Goal: Transaction & Acquisition: Purchase product/service

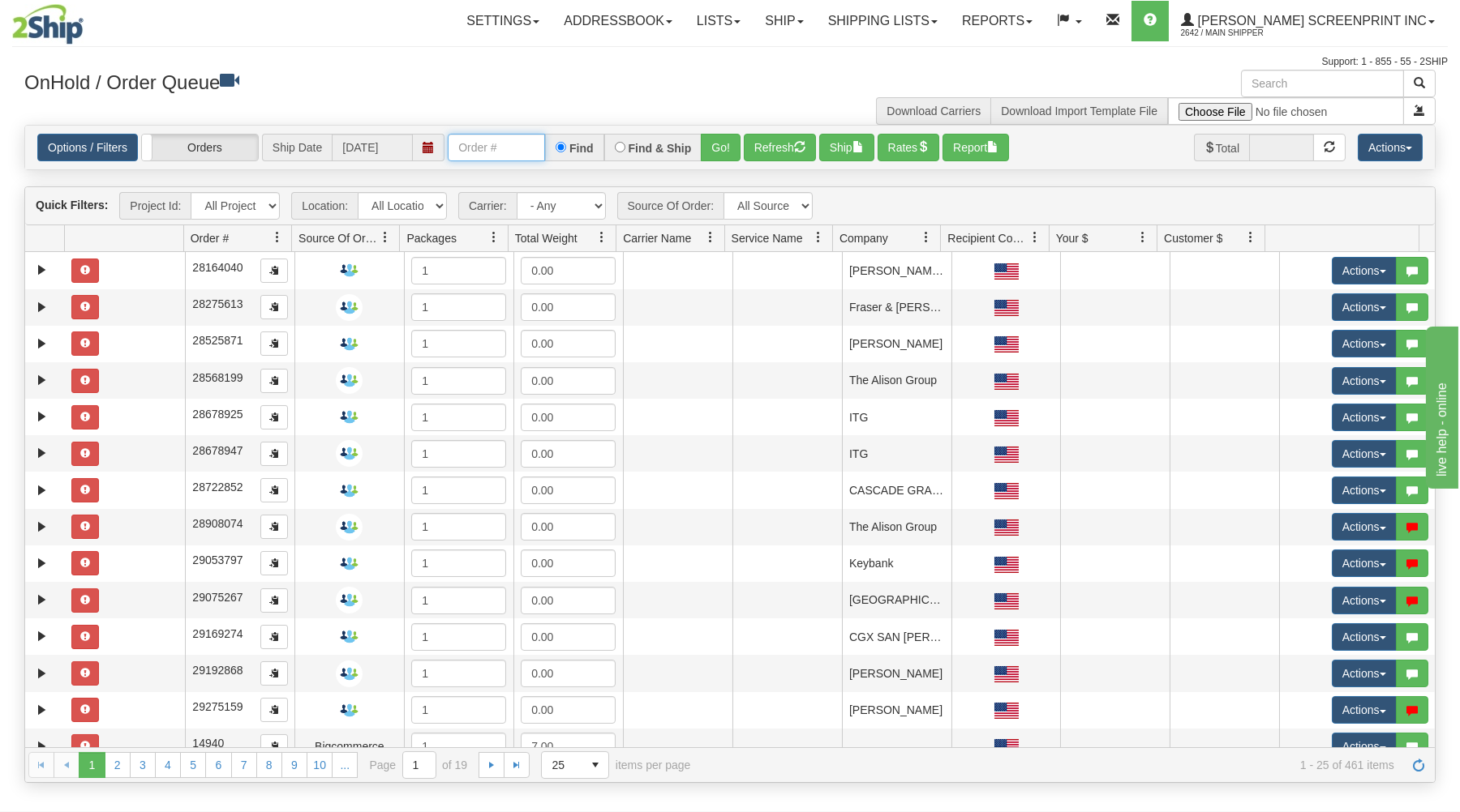
drag, startPoint x: 496, startPoint y: 154, endPoint x: 474, endPoint y: 153, distance: 22.0
click at [495, 154] on input "text" at bounding box center [496, 147] width 97 height 27
type input "31455823"
click at [720, 136] on button "Go!" at bounding box center [721, 147] width 39 height 27
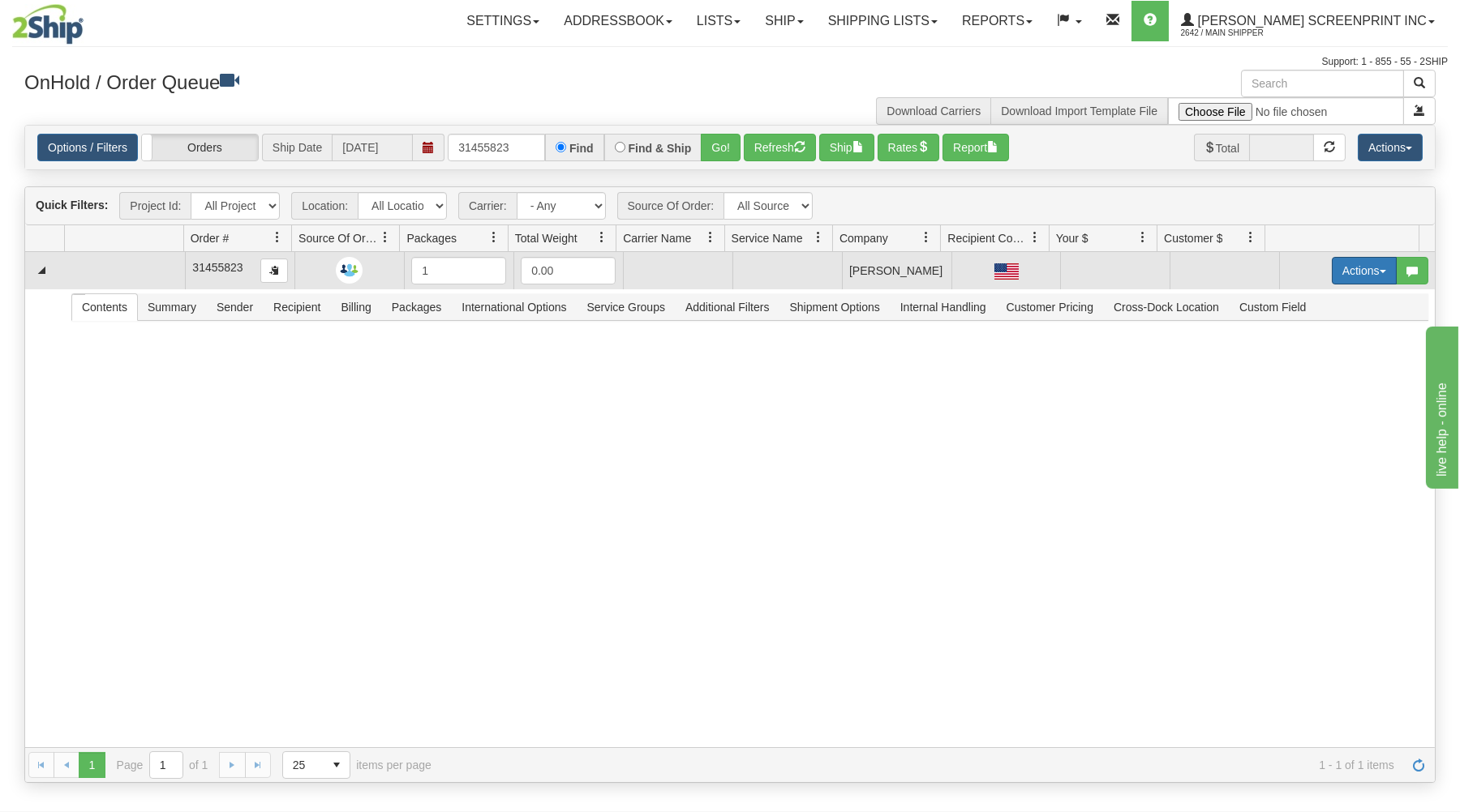
click at [1350, 267] on button "Actions" at bounding box center [1364, 271] width 65 height 27
click at [1316, 300] on link "Open" at bounding box center [1330, 301] width 130 height 21
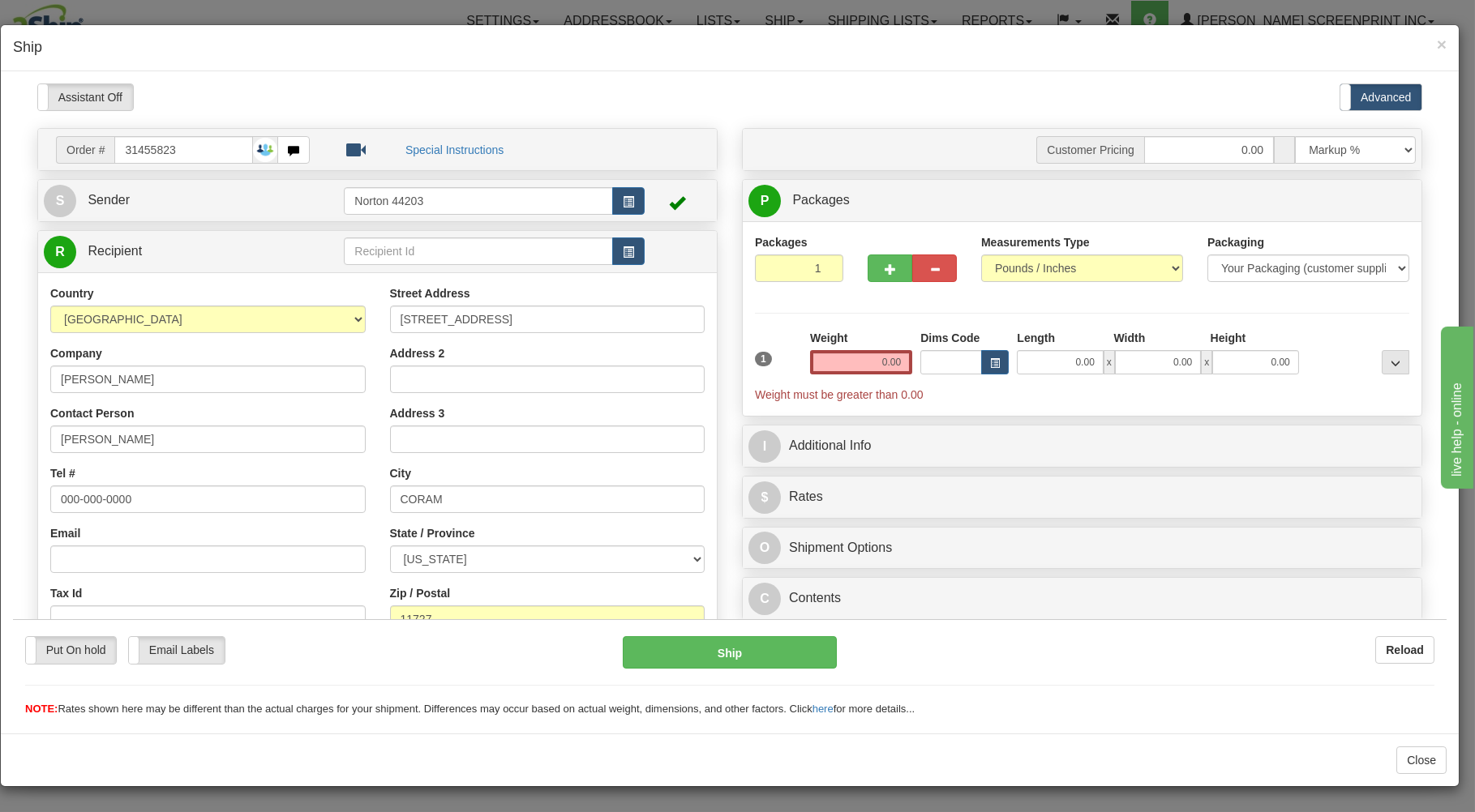
type input "20.80"
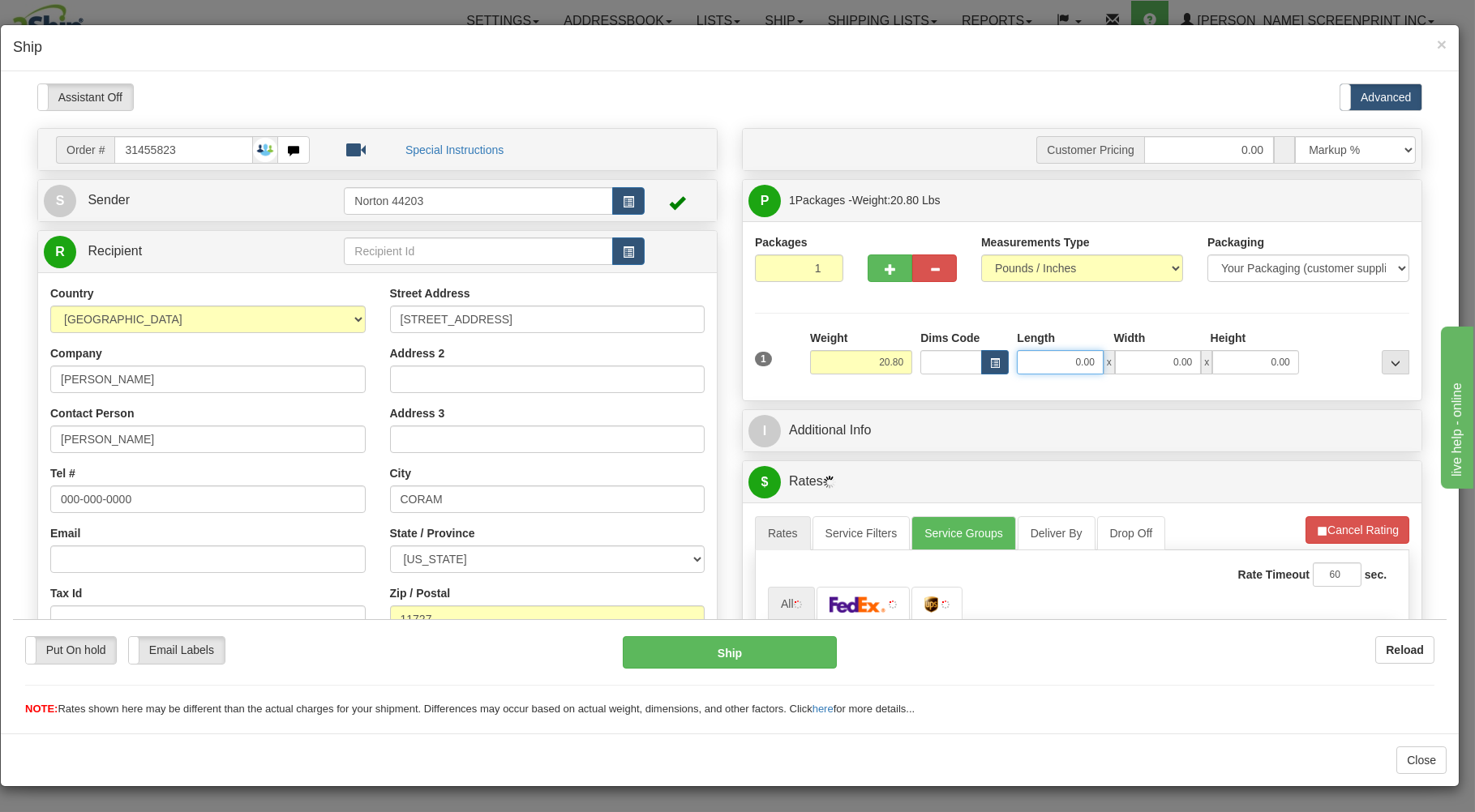
click at [1040, 366] on input "0.00" at bounding box center [1060, 361] width 86 height 24
type input "23.00"
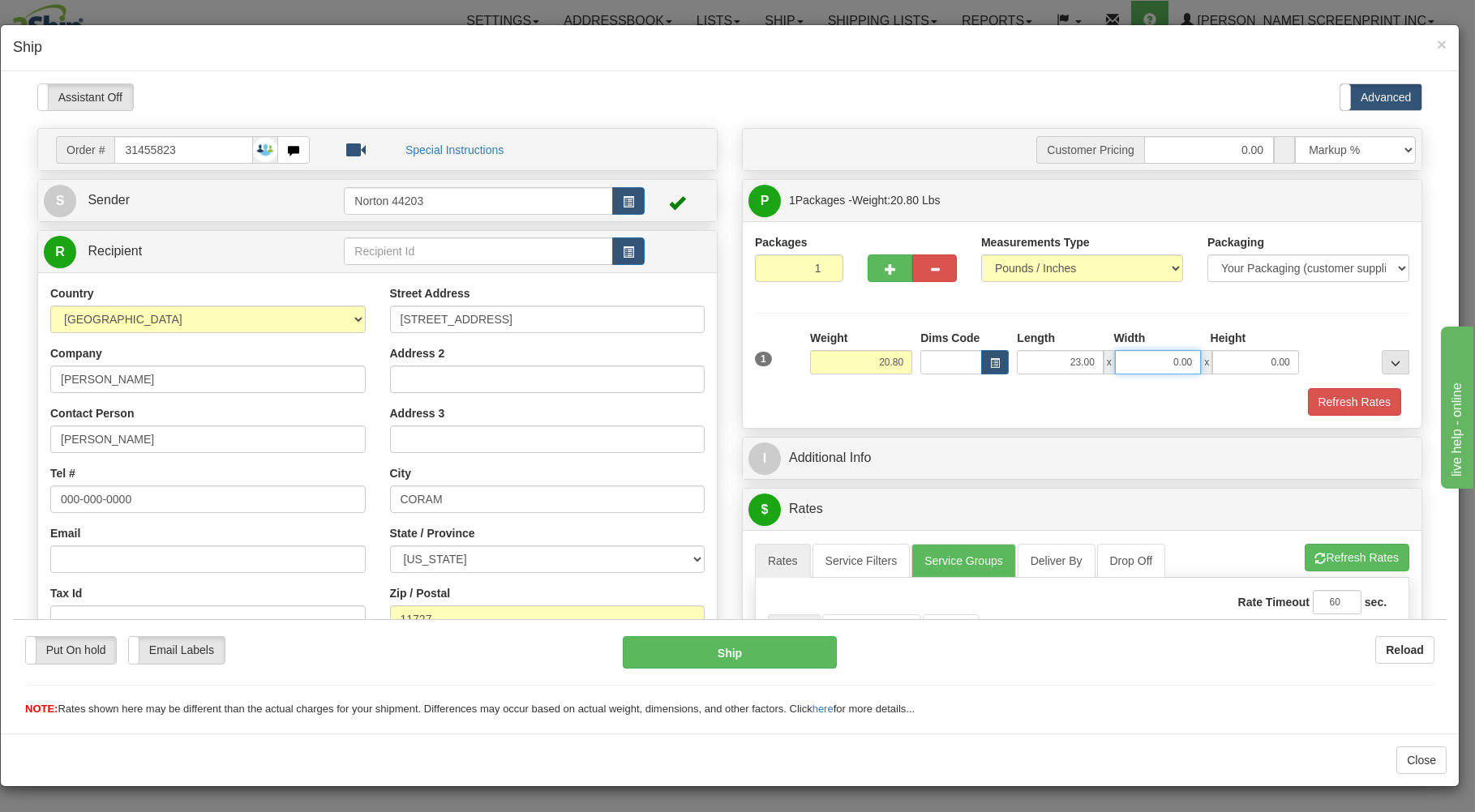
type input "20.85"
type input "17"
type input "20.80"
type input "17.00"
type input "20.65"
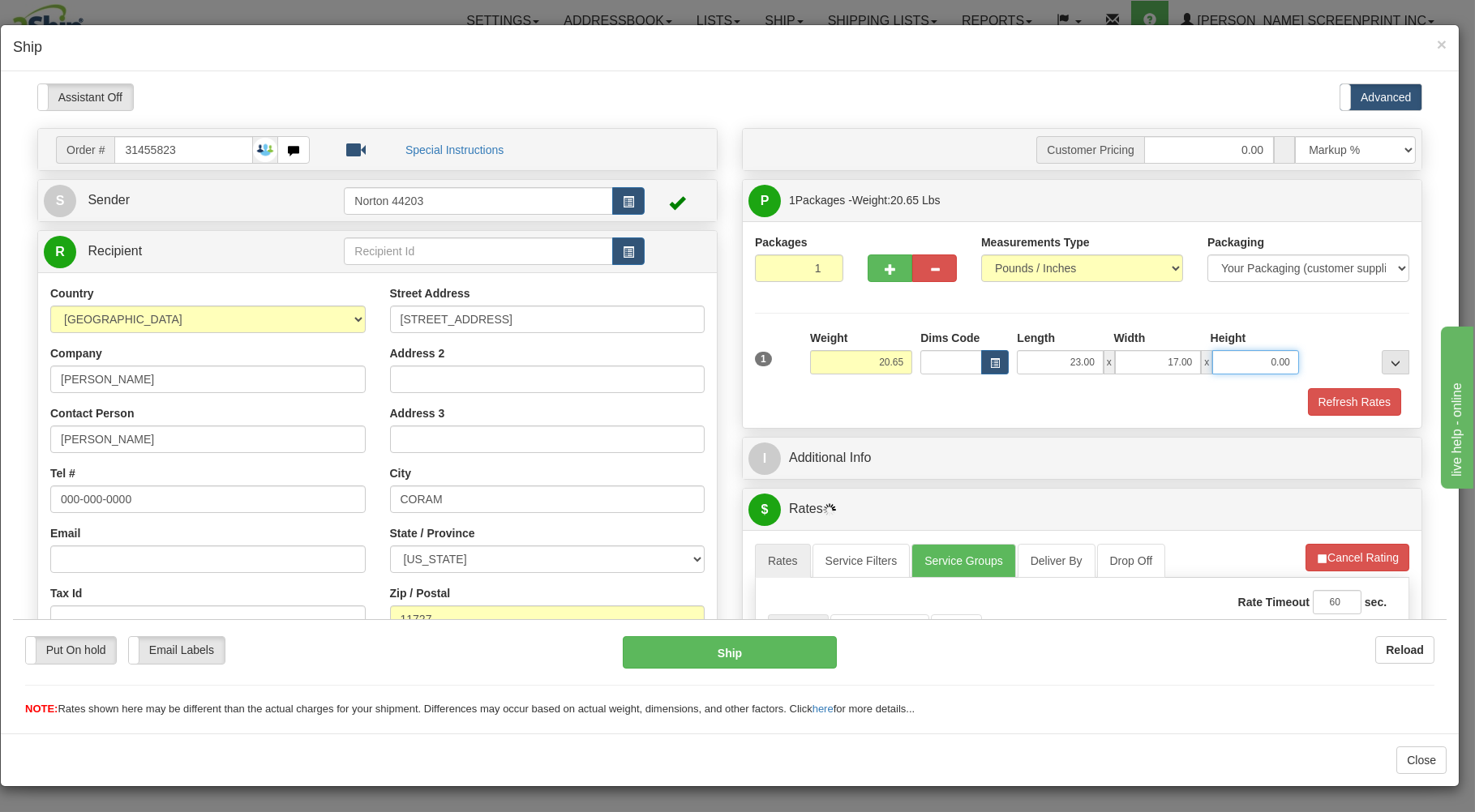
type input "2"
type input "20.75"
type input "21"
type input "20.80"
type input "21.00"
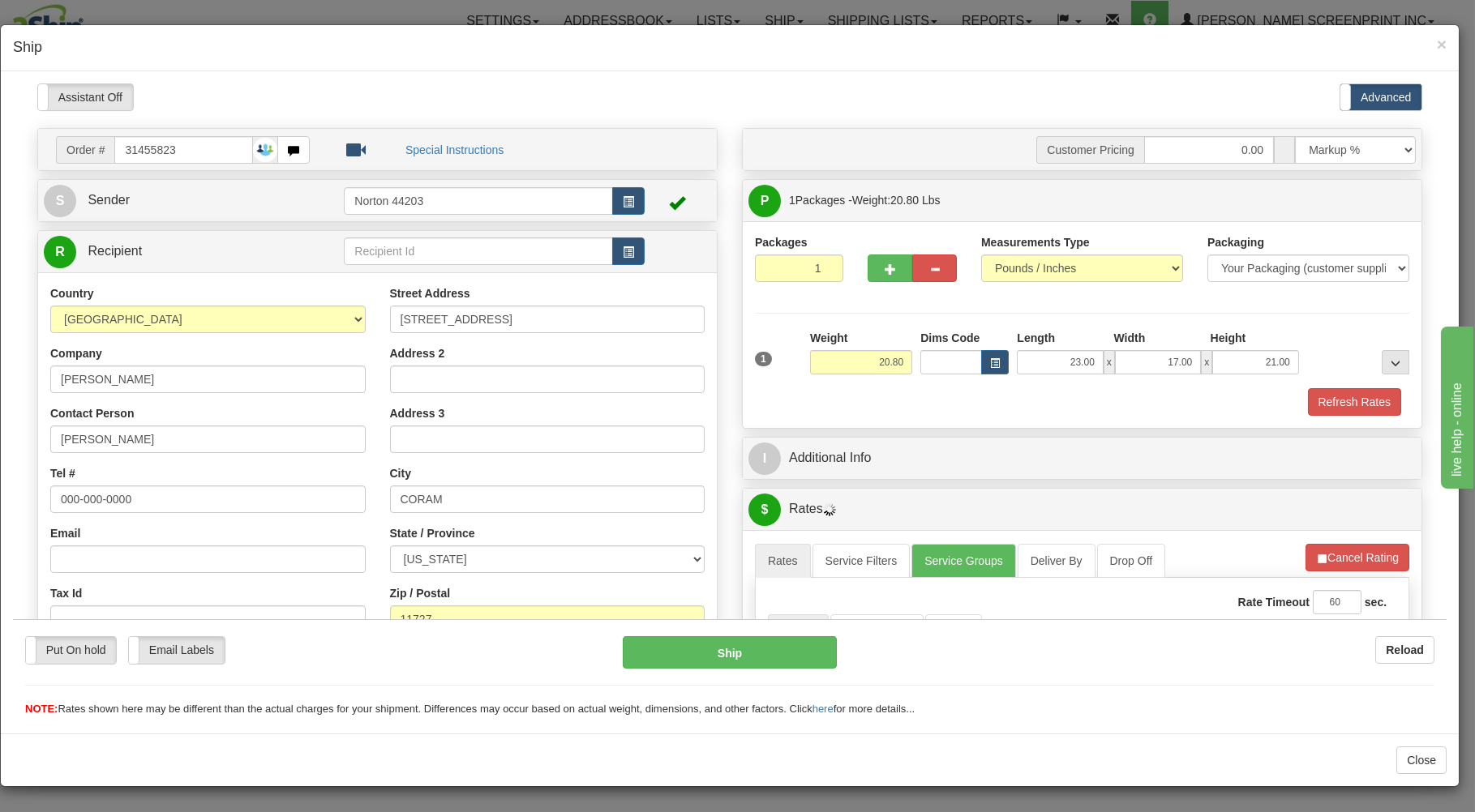
click at [972, 419] on div "Packages 1 1 Measurements Type" at bounding box center [1081, 323] width 678 height 207
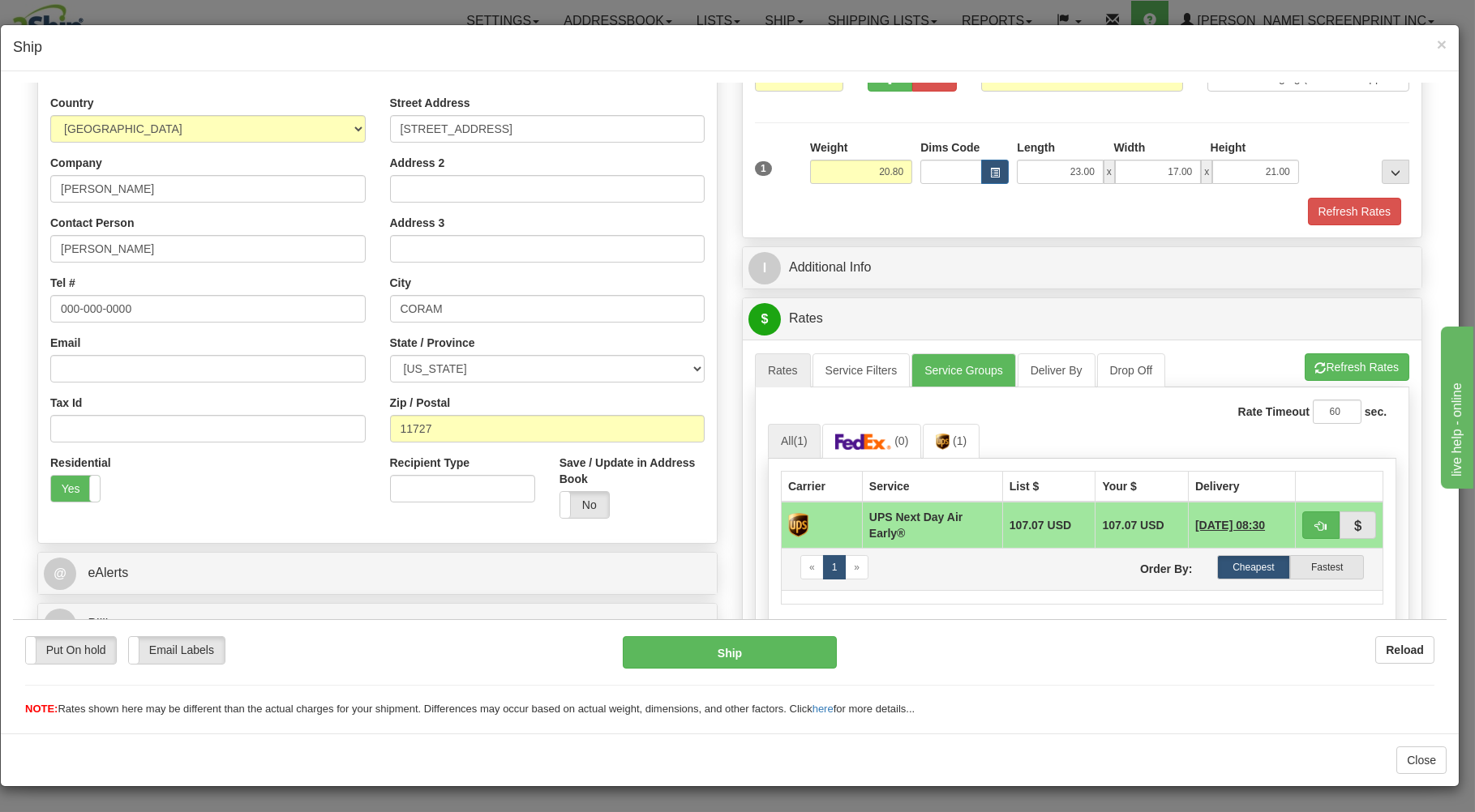
scroll to position [347, 0]
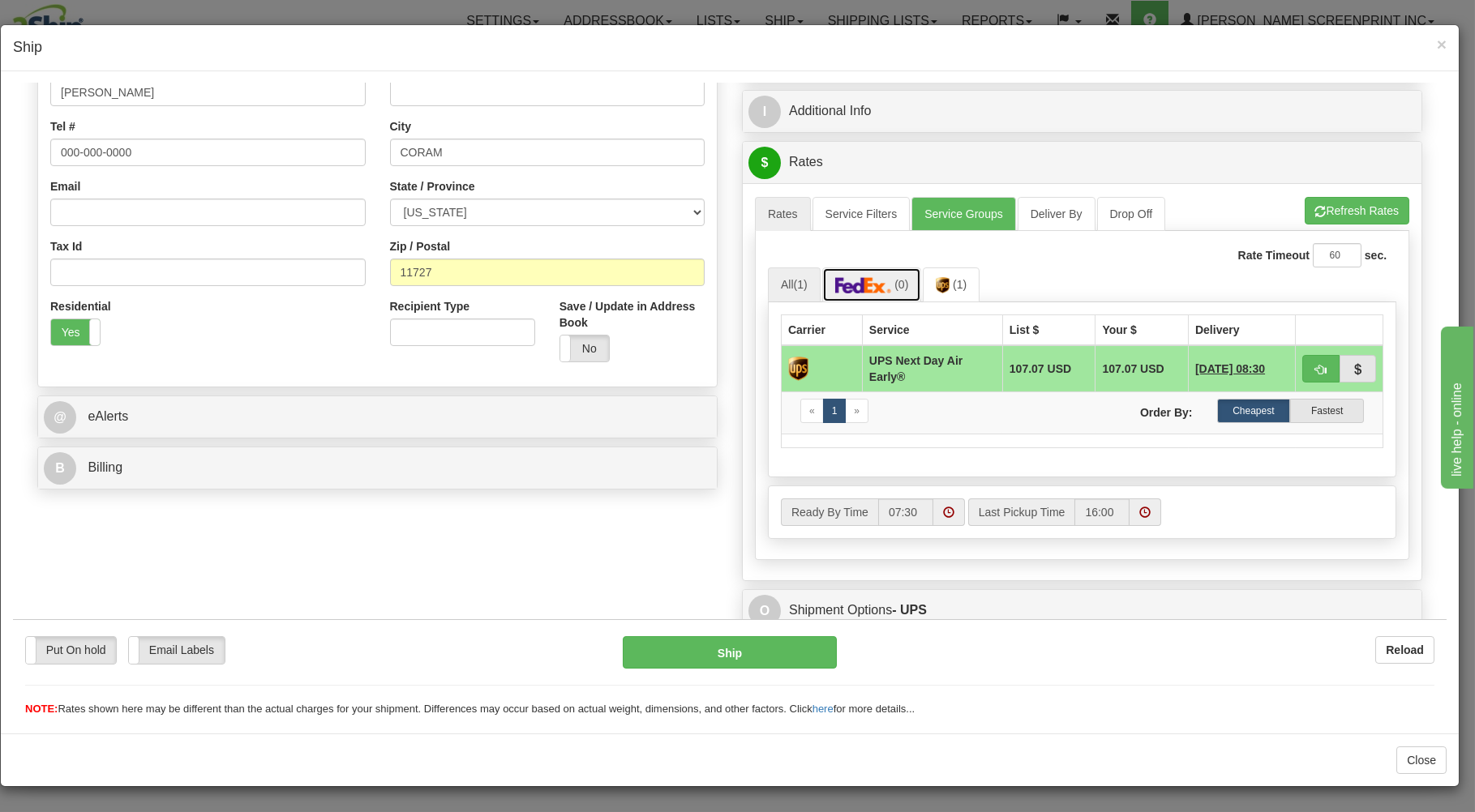
click at [884, 289] on img at bounding box center [864, 284] width 57 height 16
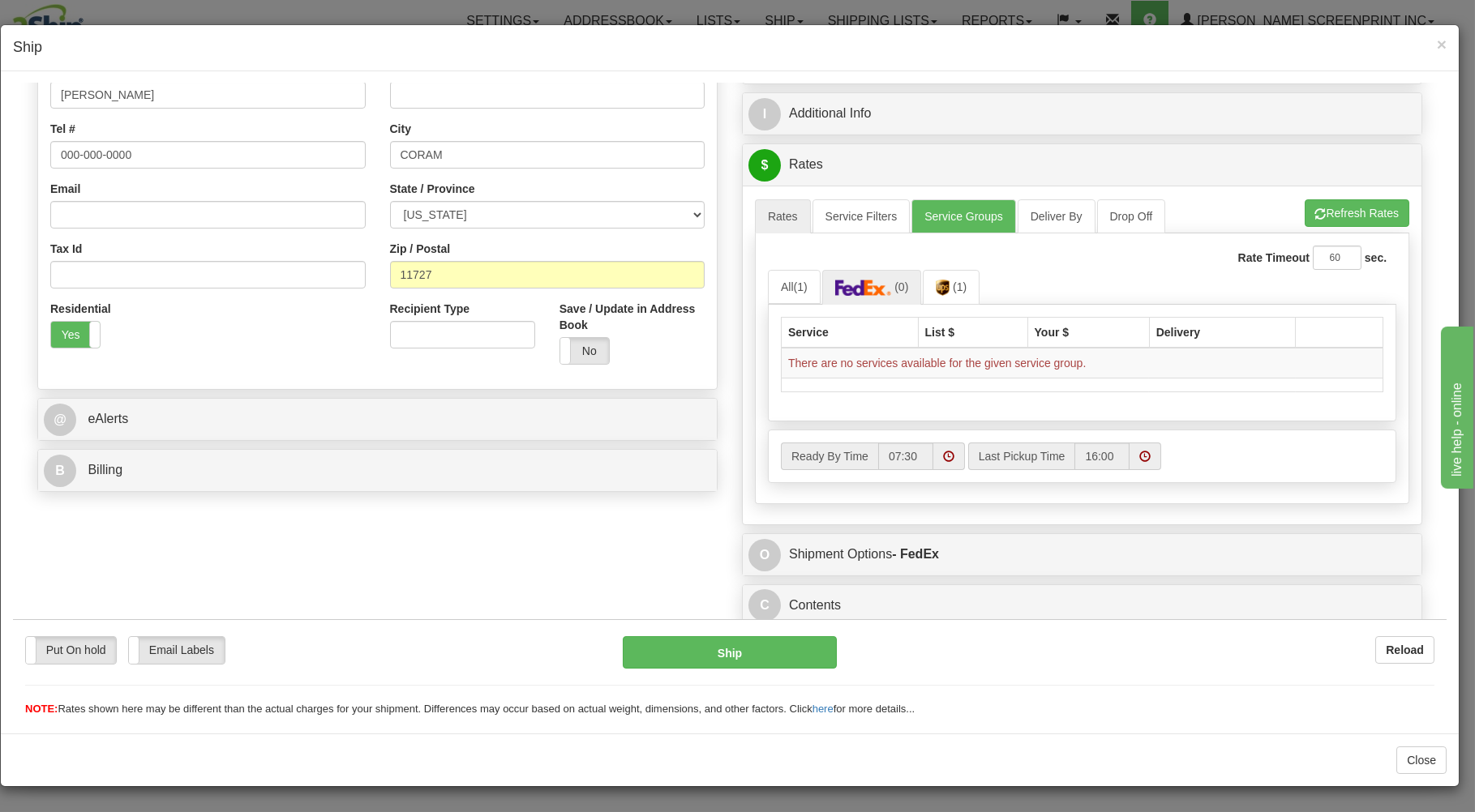
drag, startPoint x: 1090, startPoint y: 250, endPoint x: 1023, endPoint y: 271, distance: 70.2
click at [1090, 252] on div "Rate Timeout 60 sec." at bounding box center [1081, 257] width 629 height 24
click at [779, 281] on link "All (1)" at bounding box center [793, 286] width 52 height 34
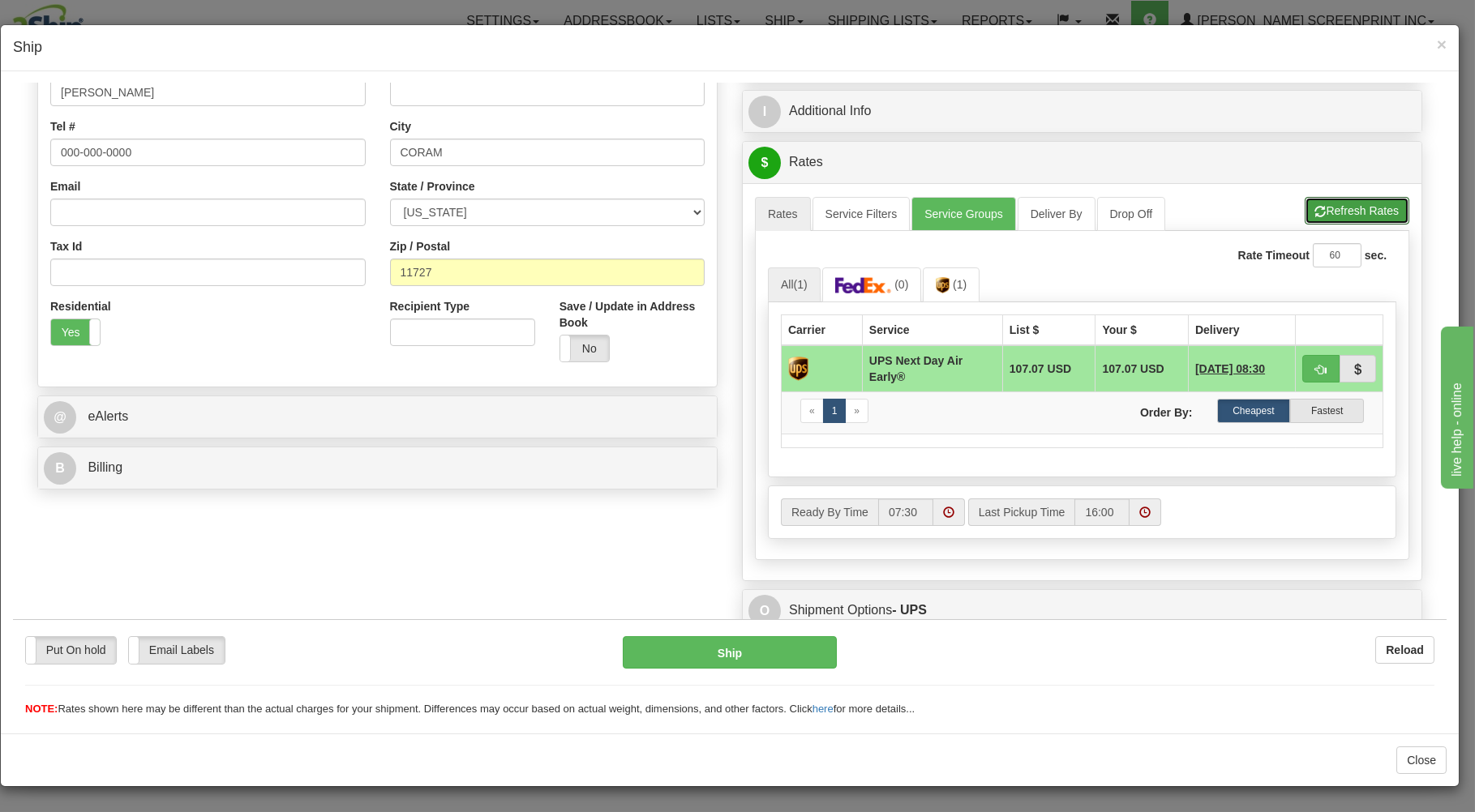
click at [1339, 207] on button "Refresh Rates" at bounding box center [1357, 210] width 105 height 27
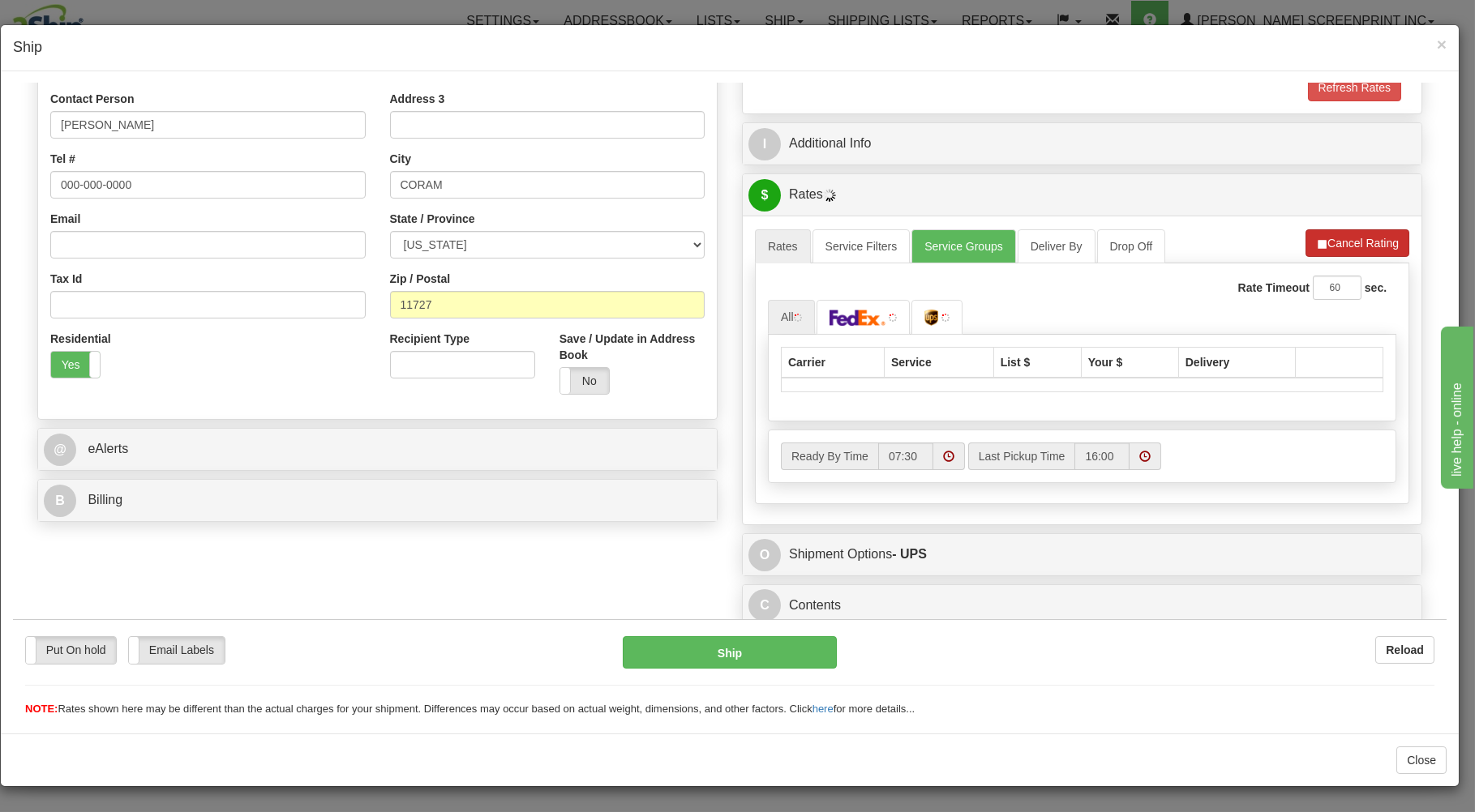
scroll to position [320, 0]
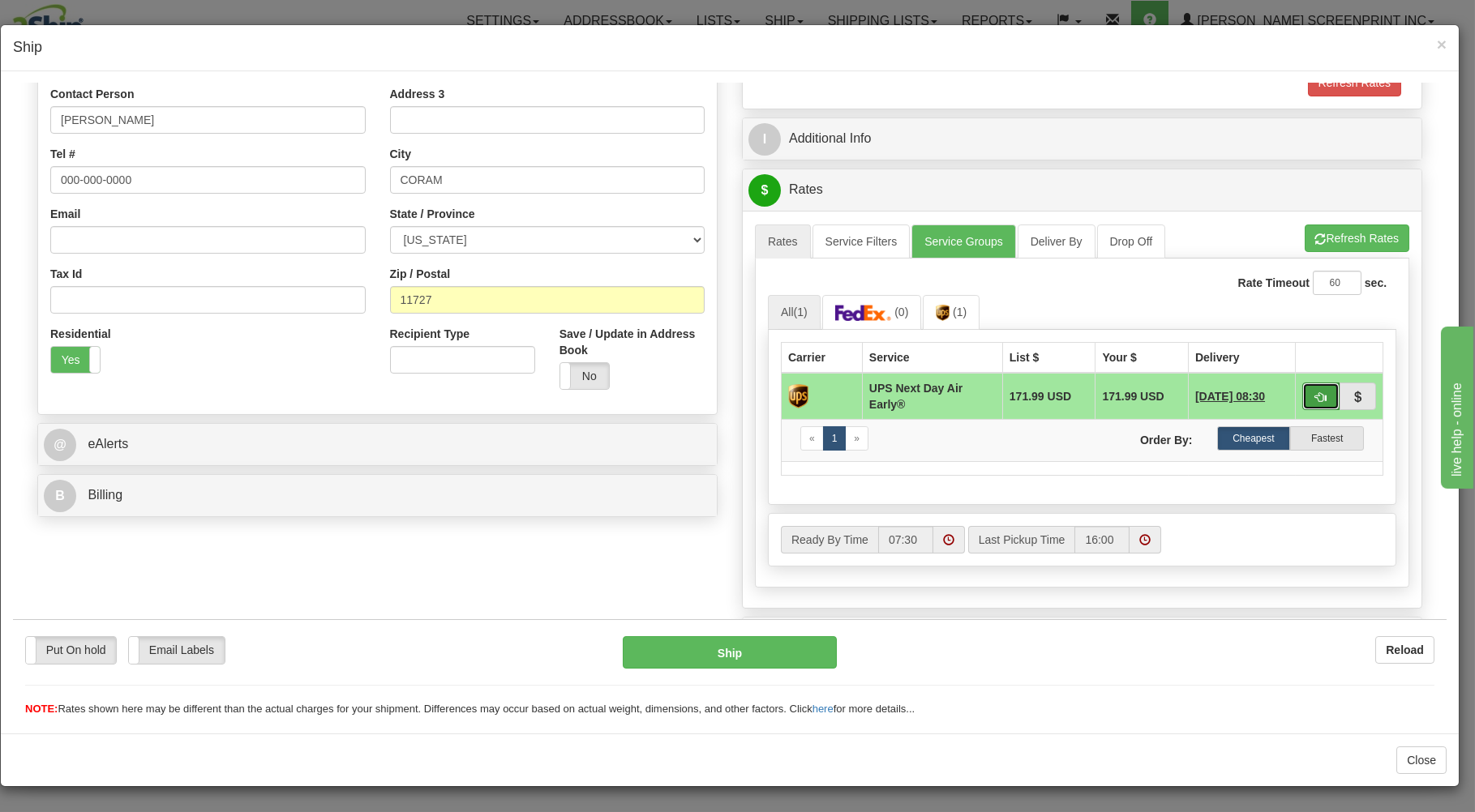
click at [1302, 394] on button "button" at bounding box center [1320, 395] width 37 height 27
type input "14"
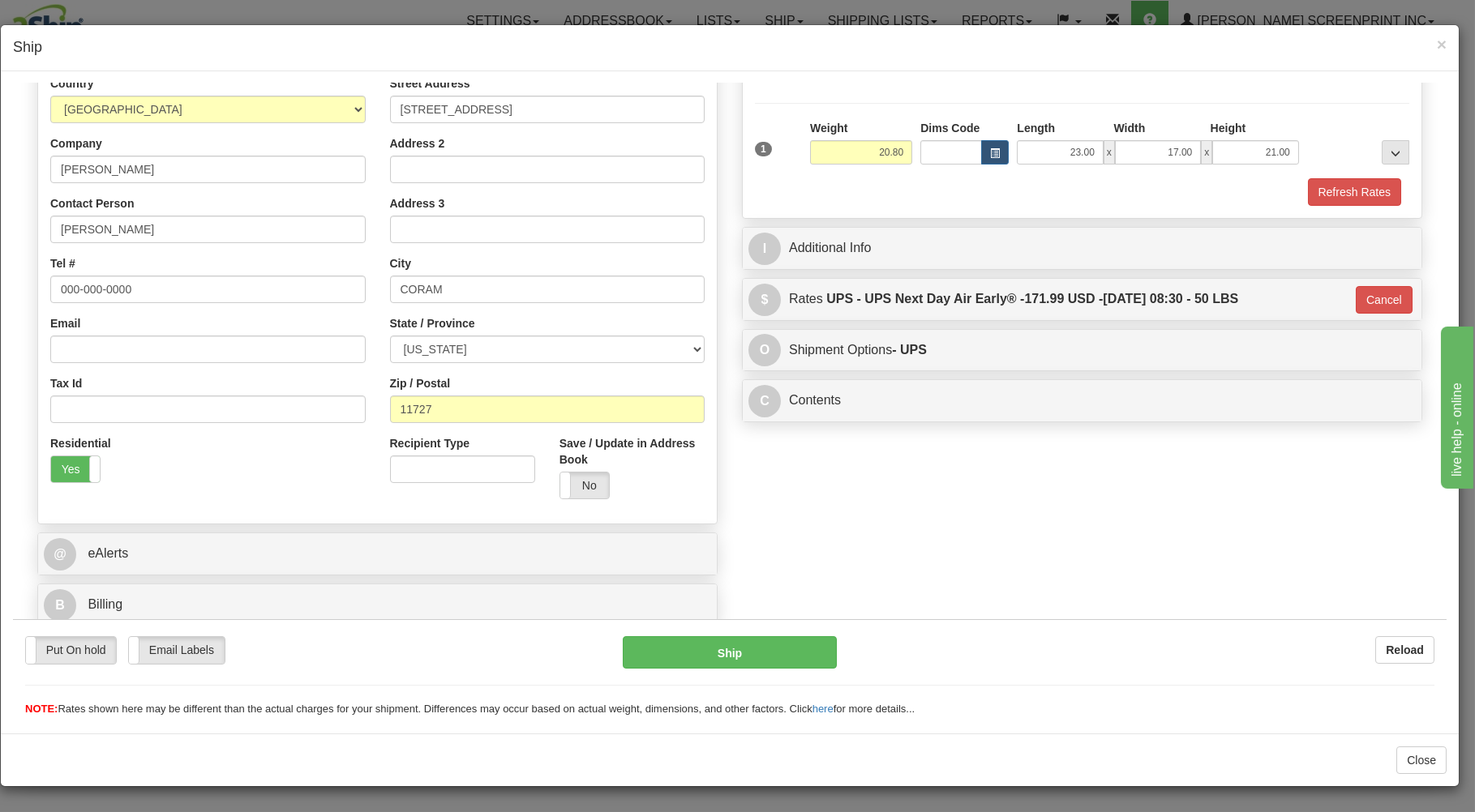
scroll to position [214, 0]
click at [761, 649] on button "Ship" at bounding box center [730, 652] width 215 height 33
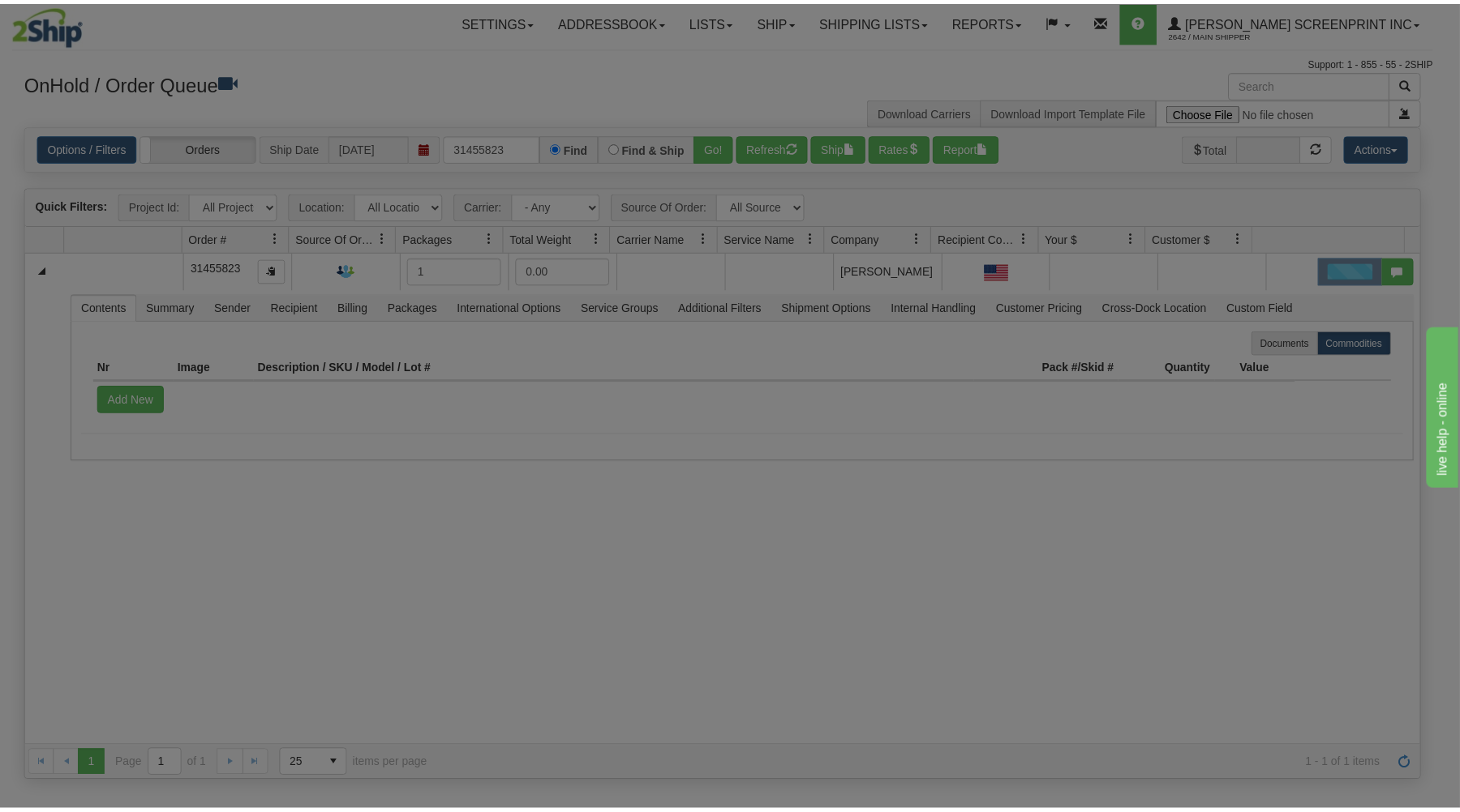
scroll to position [0, 0]
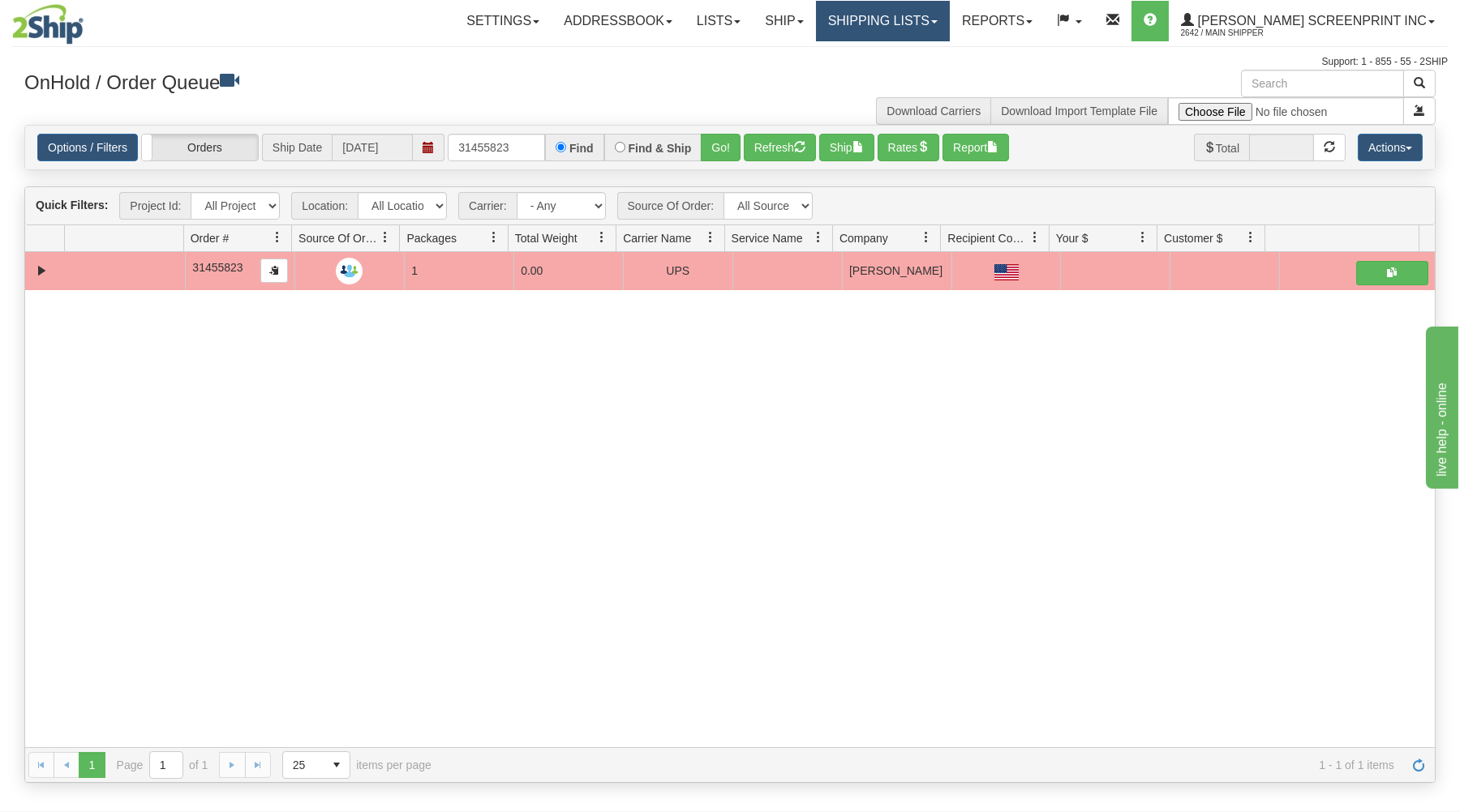
click at [950, 15] on link "Shipping lists" at bounding box center [883, 21] width 134 height 40
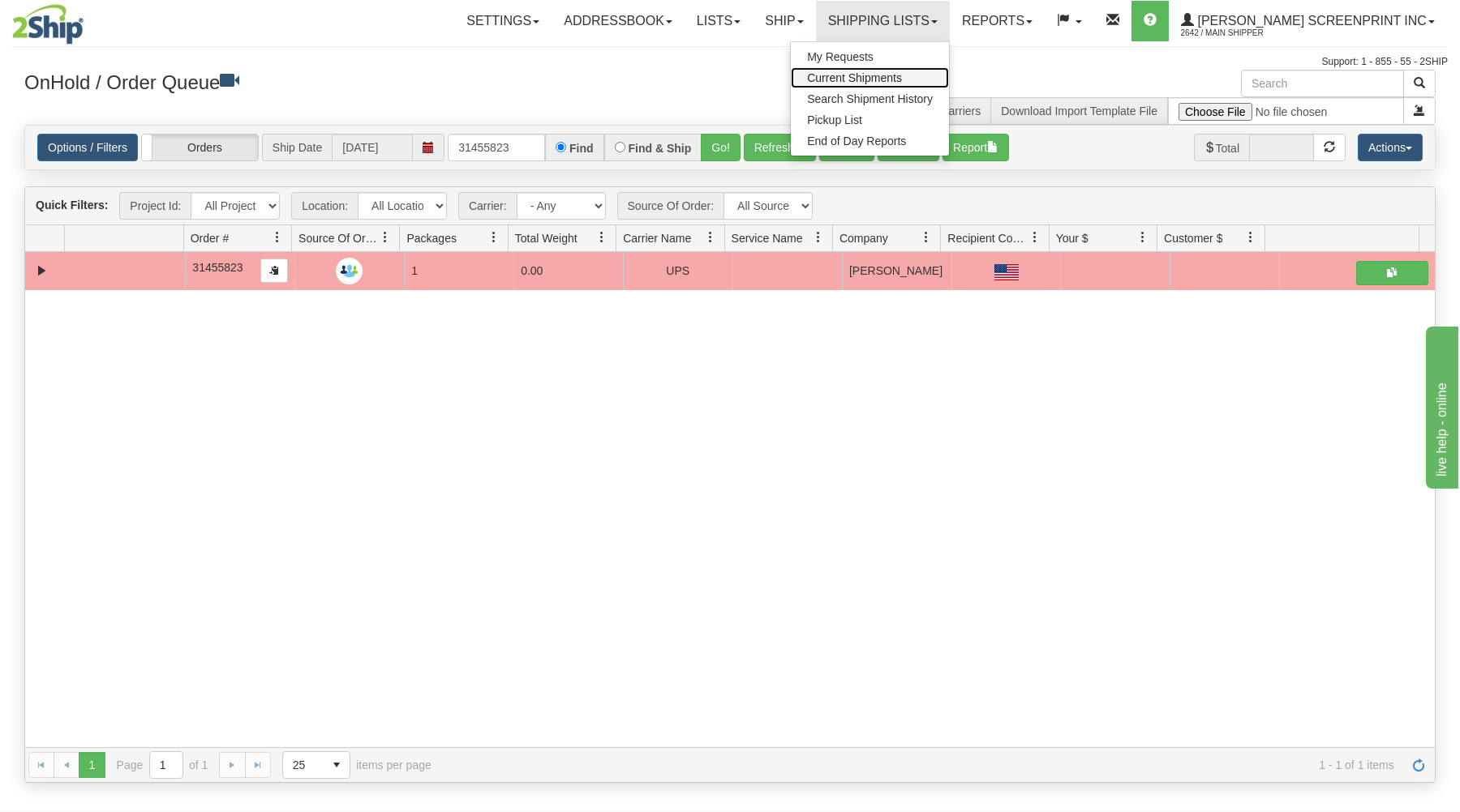
click at [902, 79] on span "Current Shipments" at bounding box center [854, 77] width 95 height 13
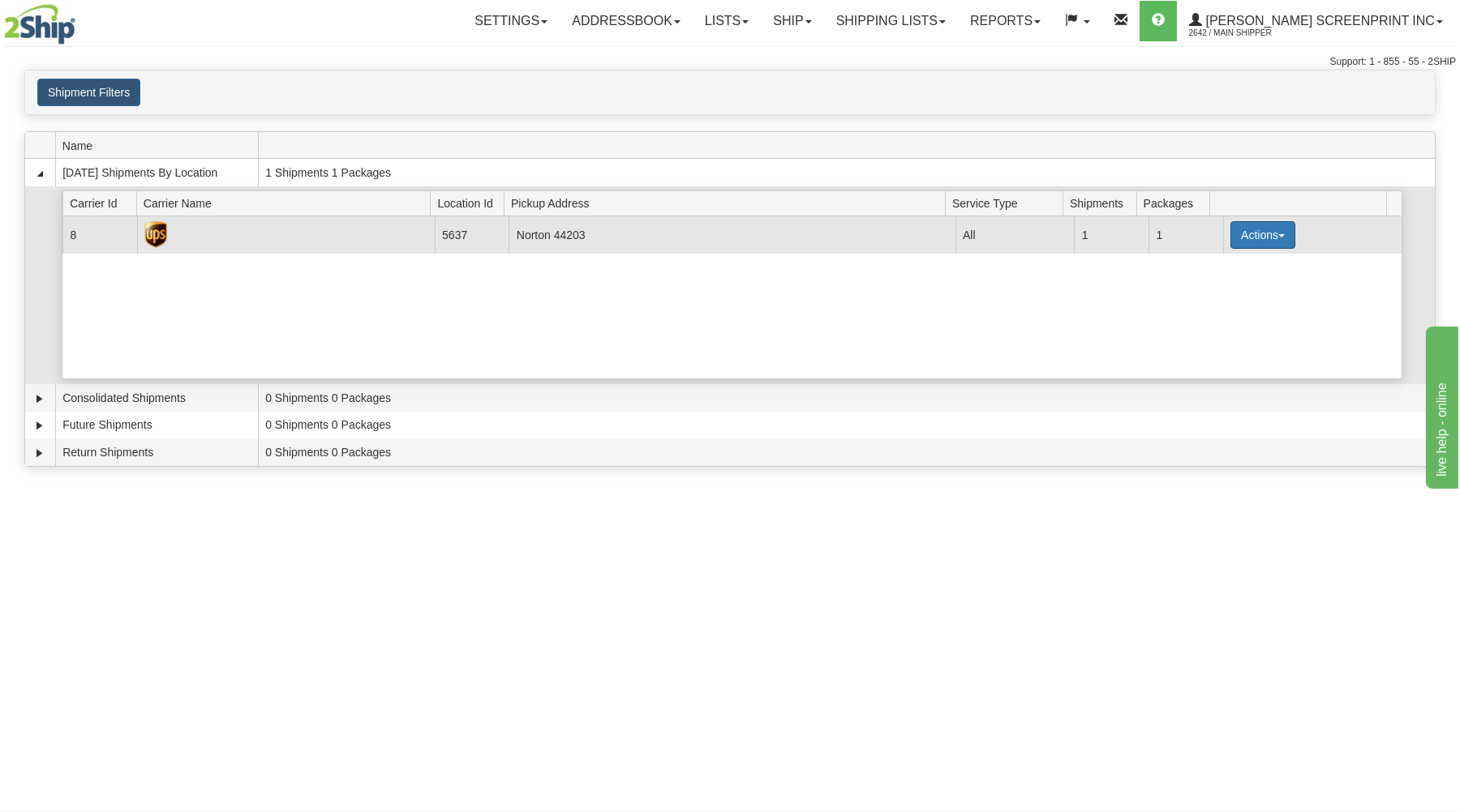
click at [1258, 232] on button "Actions" at bounding box center [1263, 235] width 65 height 27
click at [1229, 268] on link "Details" at bounding box center [1229, 266] width 130 height 21
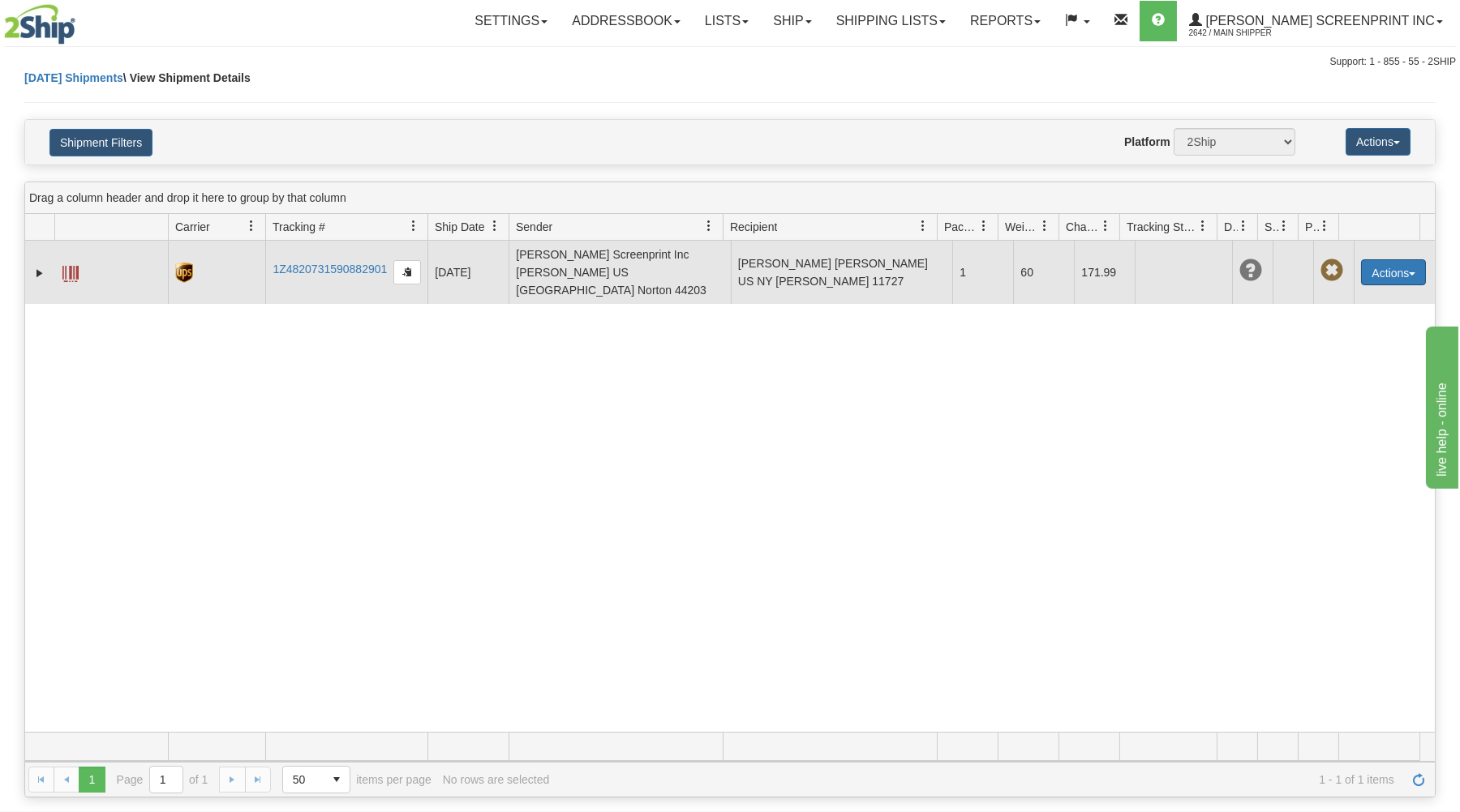
click at [1360, 262] on button "Actions" at bounding box center [1393, 273] width 65 height 26
click at [1318, 292] on link "Edit" at bounding box center [1360, 302] width 130 height 21
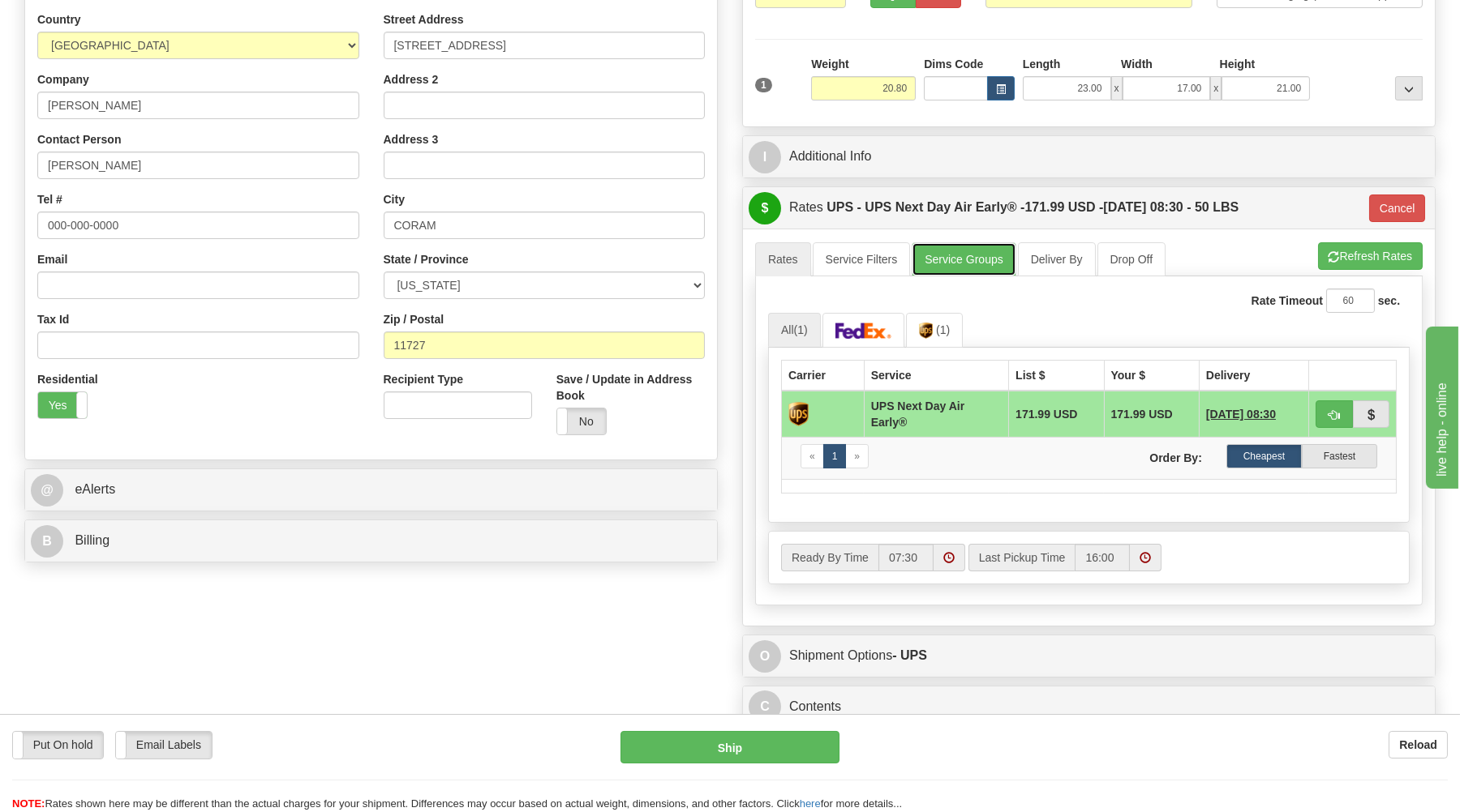
click at [973, 260] on link "Service Groups" at bounding box center [963, 260] width 104 height 34
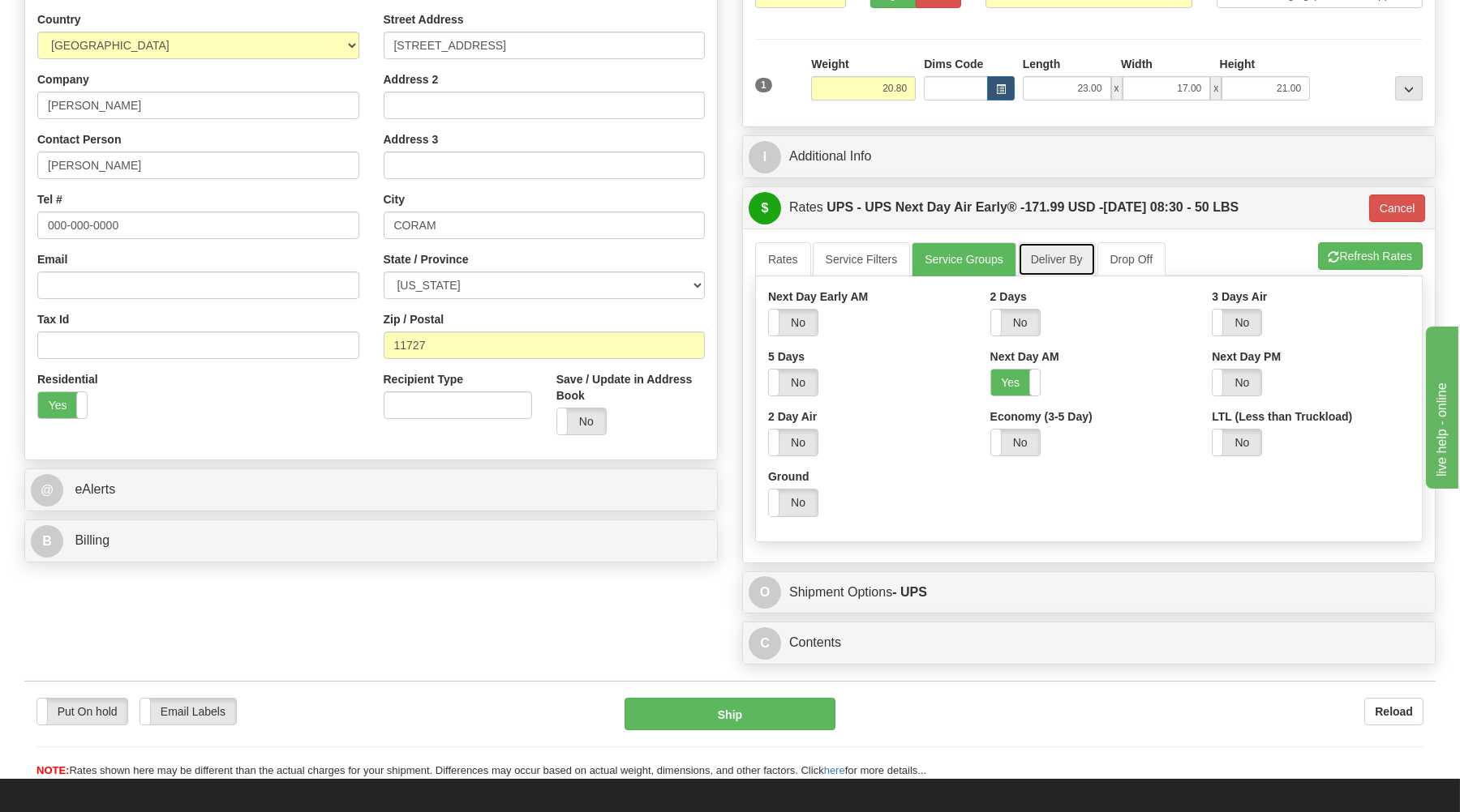
click at [1041, 255] on link "Deliver By" at bounding box center [1057, 260] width 78 height 34
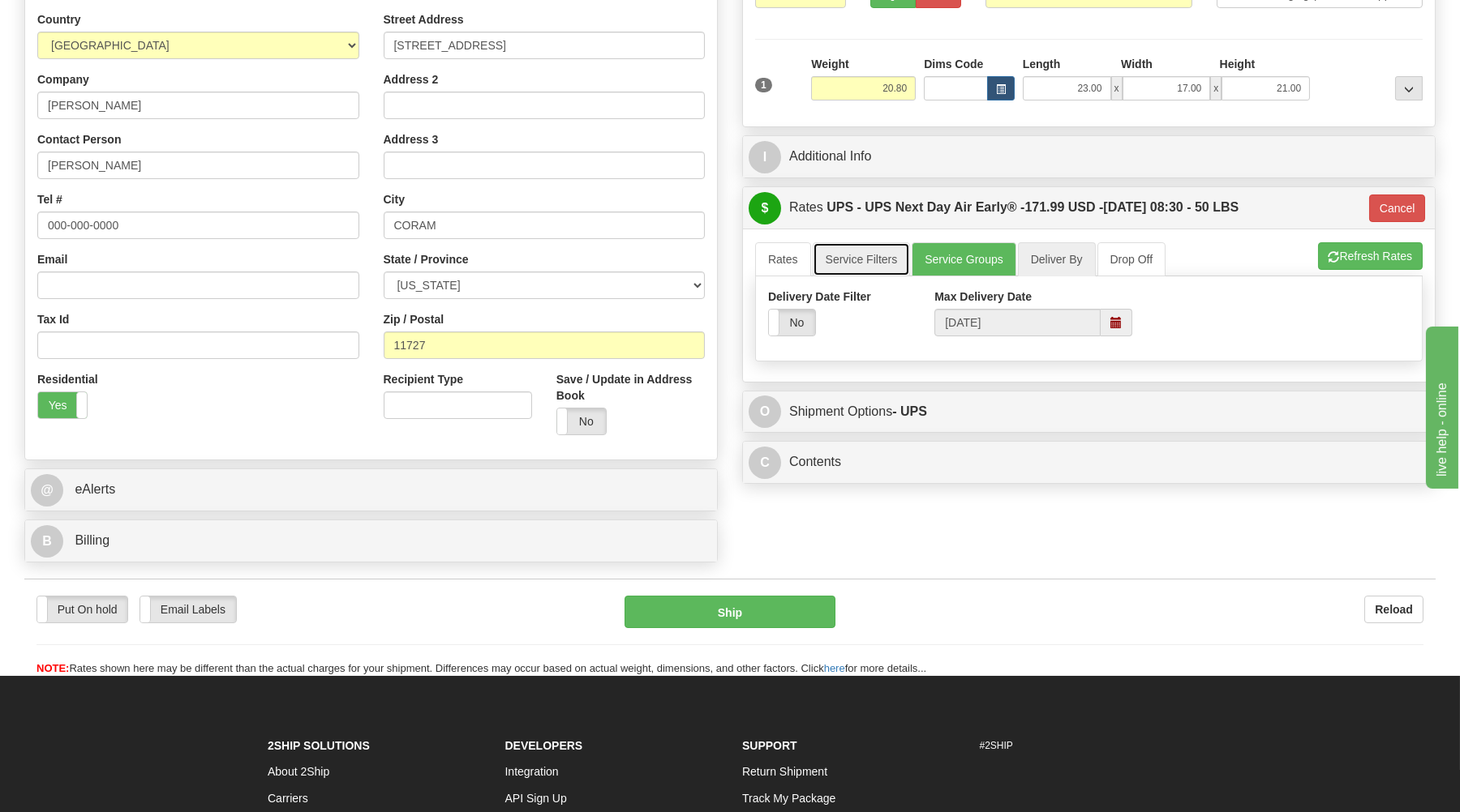
click at [856, 266] on link "Service Filters" at bounding box center [861, 260] width 98 height 34
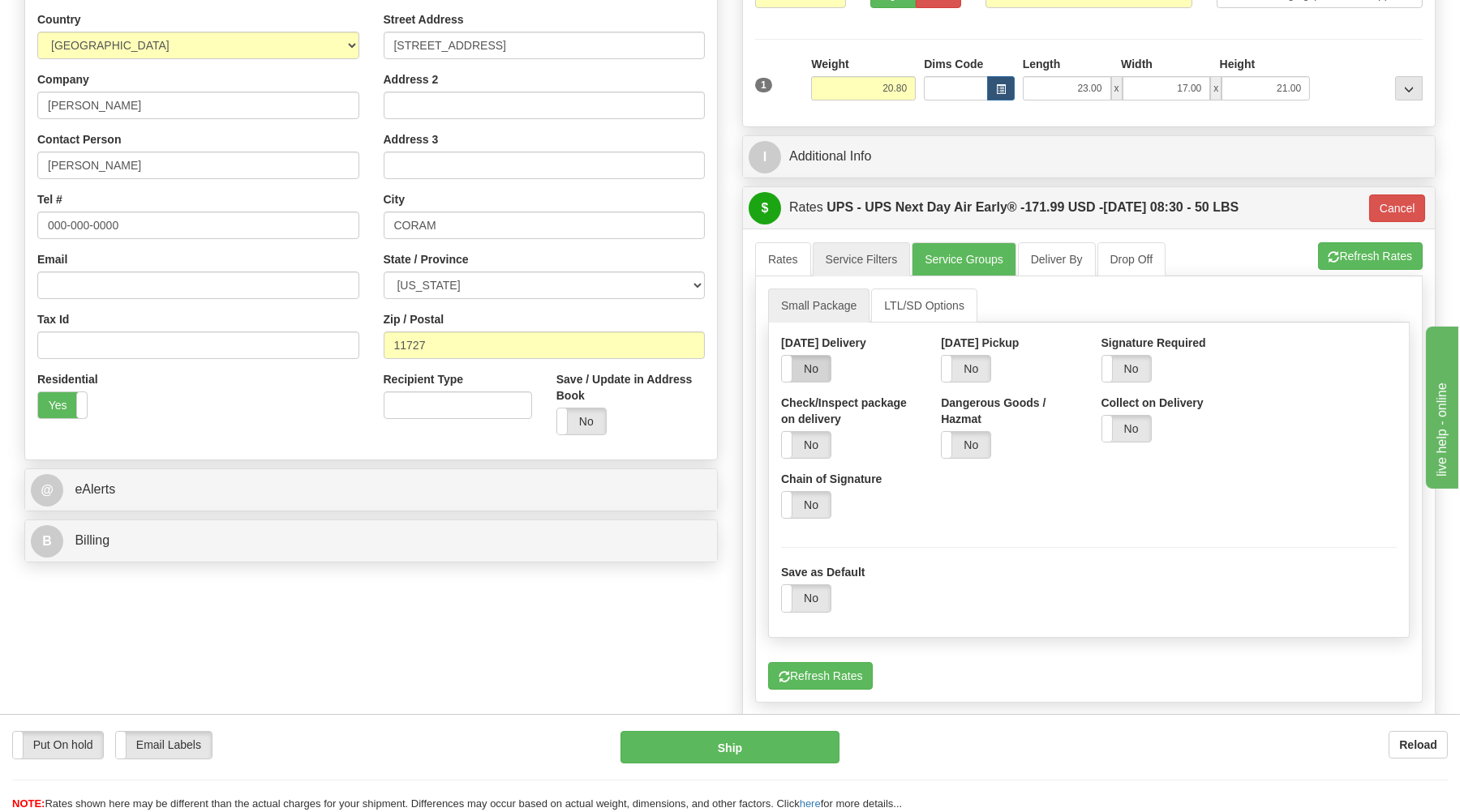
click at [813, 373] on label "No" at bounding box center [805, 369] width 49 height 26
click at [794, 259] on link "Rates" at bounding box center [782, 260] width 56 height 34
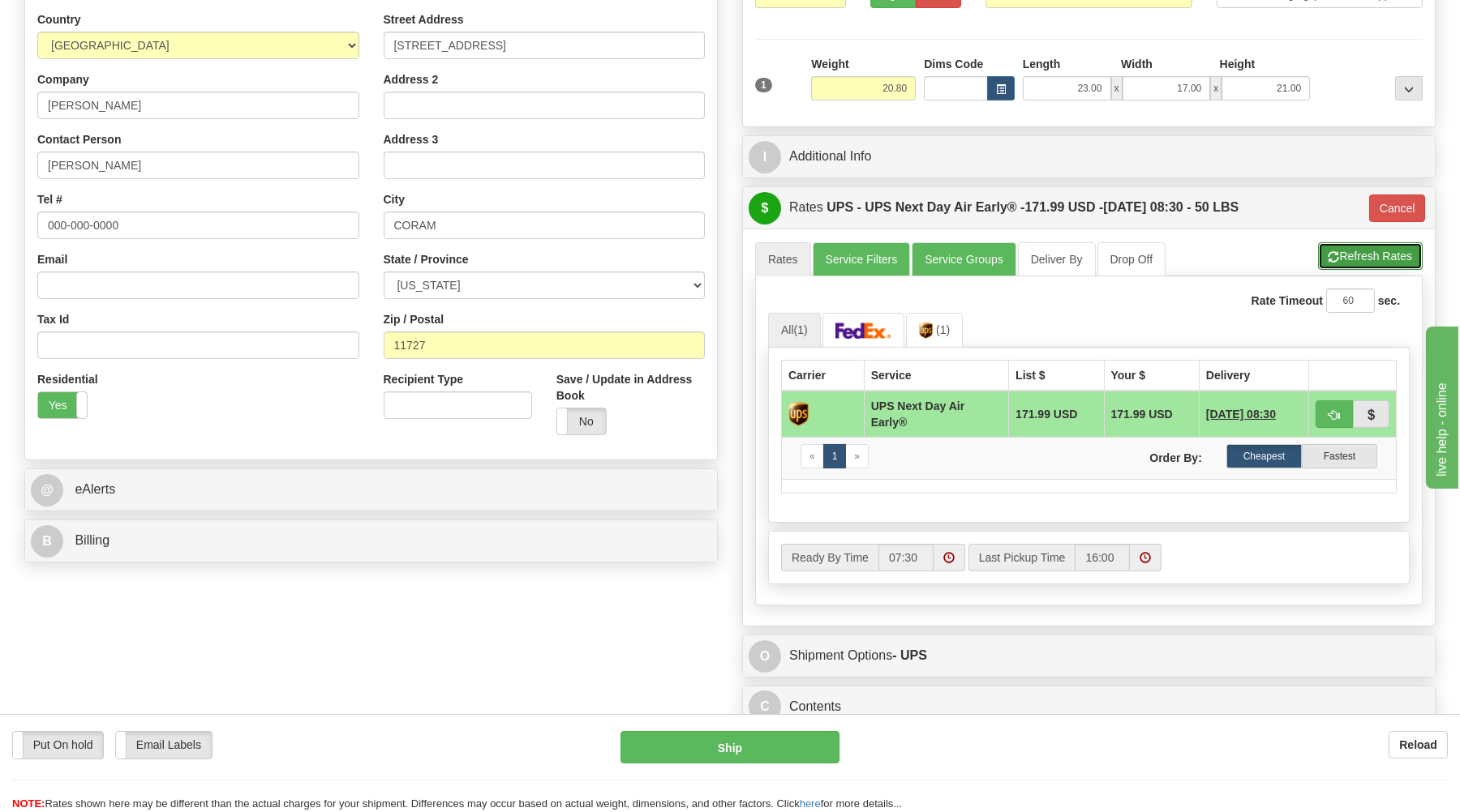
click at [1344, 257] on button "Refresh Rates" at bounding box center [1370, 256] width 105 height 27
click at [864, 331] on img at bounding box center [864, 330] width 57 height 16
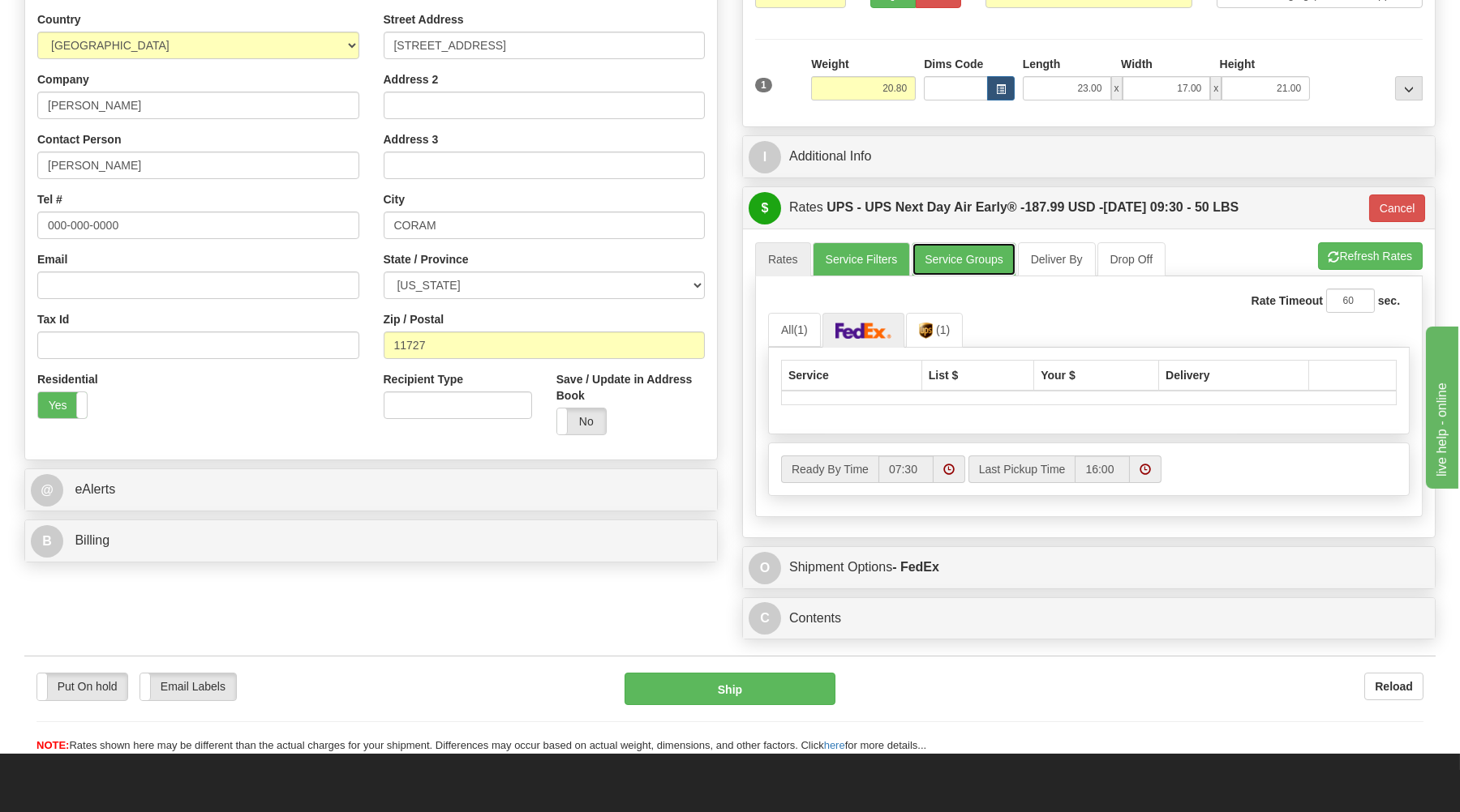
click at [970, 262] on link "Service Groups" at bounding box center [963, 260] width 104 height 34
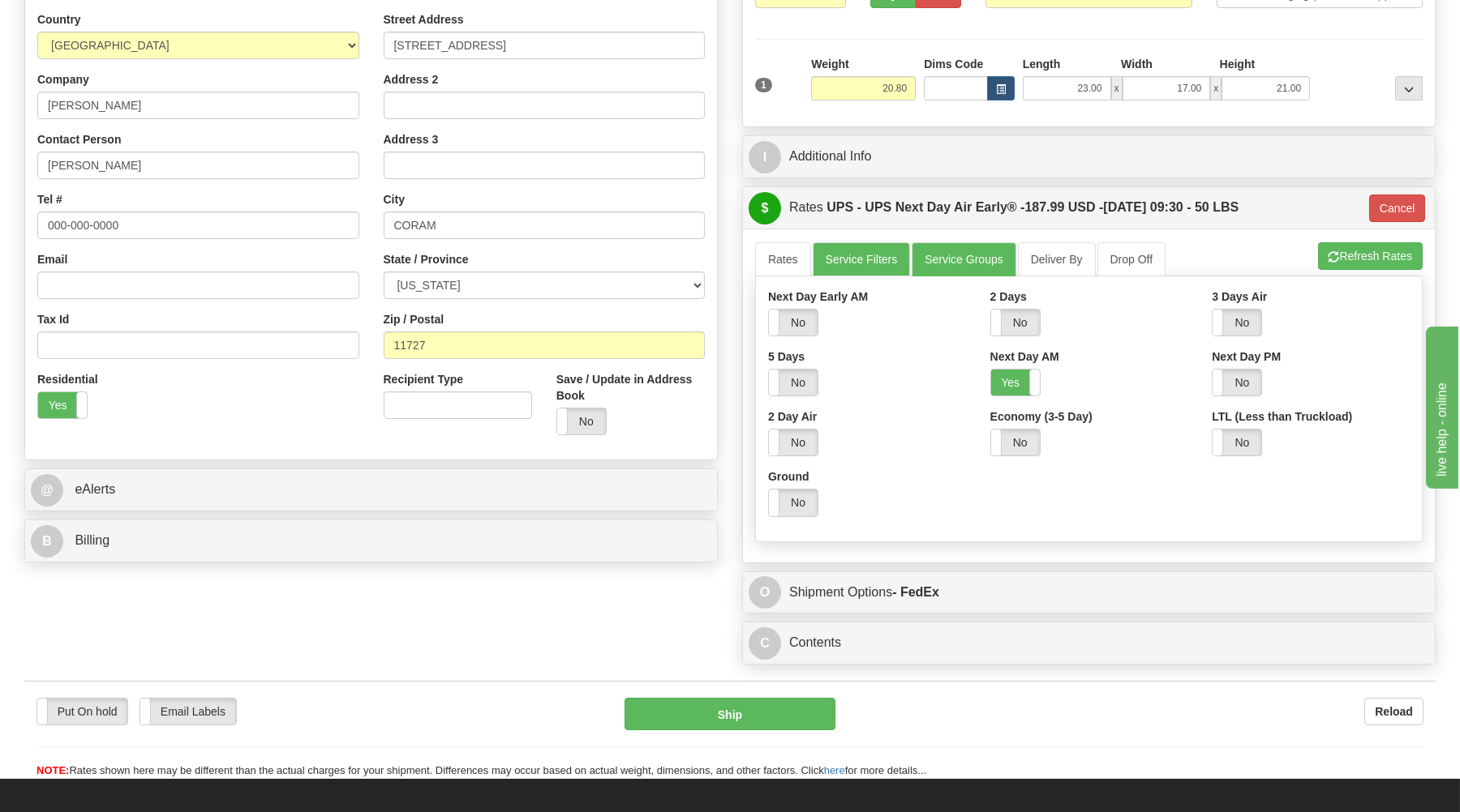
drag, startPoint x: 1007, startPoint y: 382, endPoint x: 942, endPoint y: 342, distance: 76.3
click at [1002, 373] on label "Yes" at bounding box center [1015, 382] width 49 height 26
drag, startPoint x: 787, startPoint y: 265, endPoint x: 855, endPoint y: 334, distance: 96.9
click at [792, 266] on link "Rates" at bounding box center [782, 260] width 56 height 34
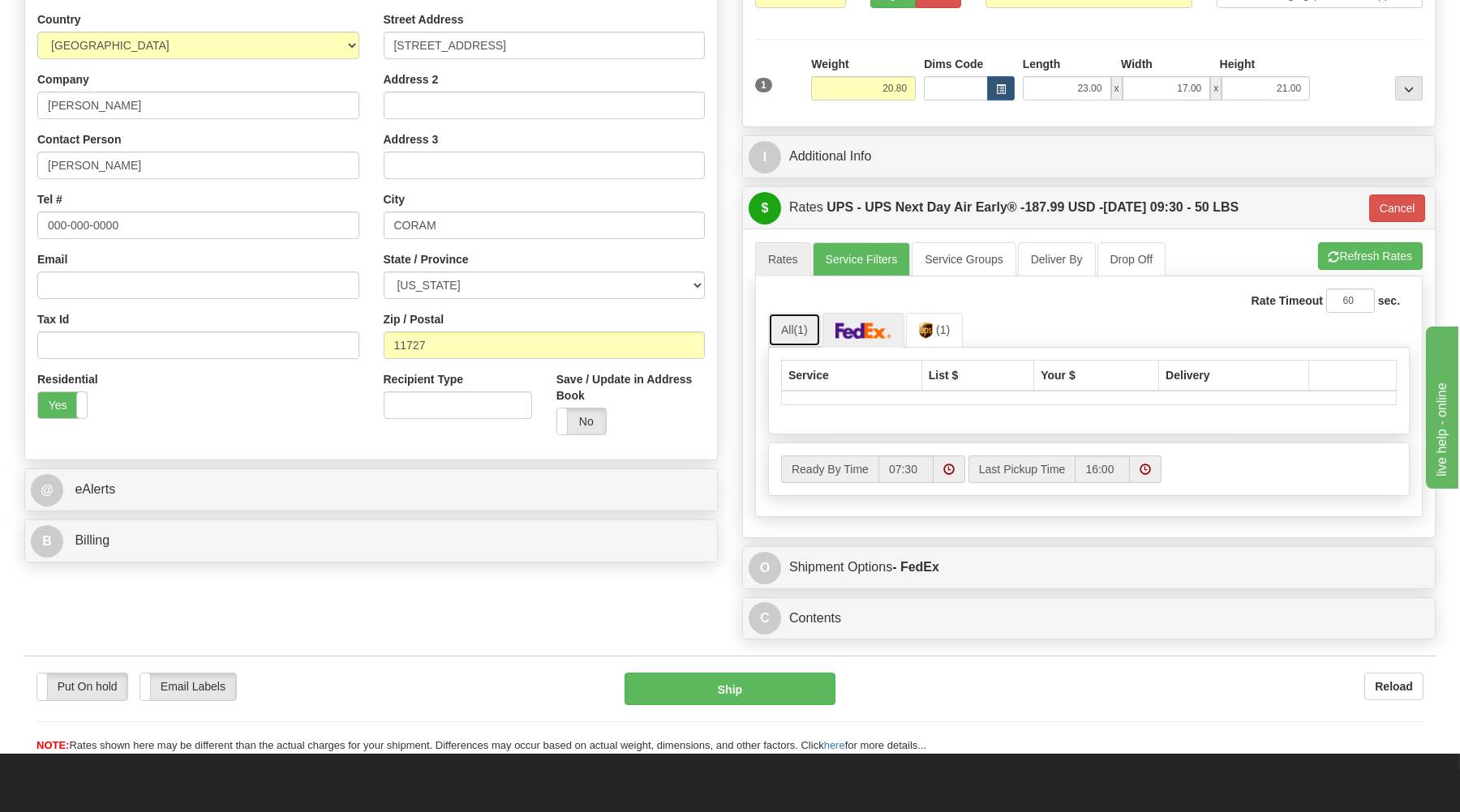
click at [806, 327] on span "(1)" at bounding box center [801, 329] width 14 height 13
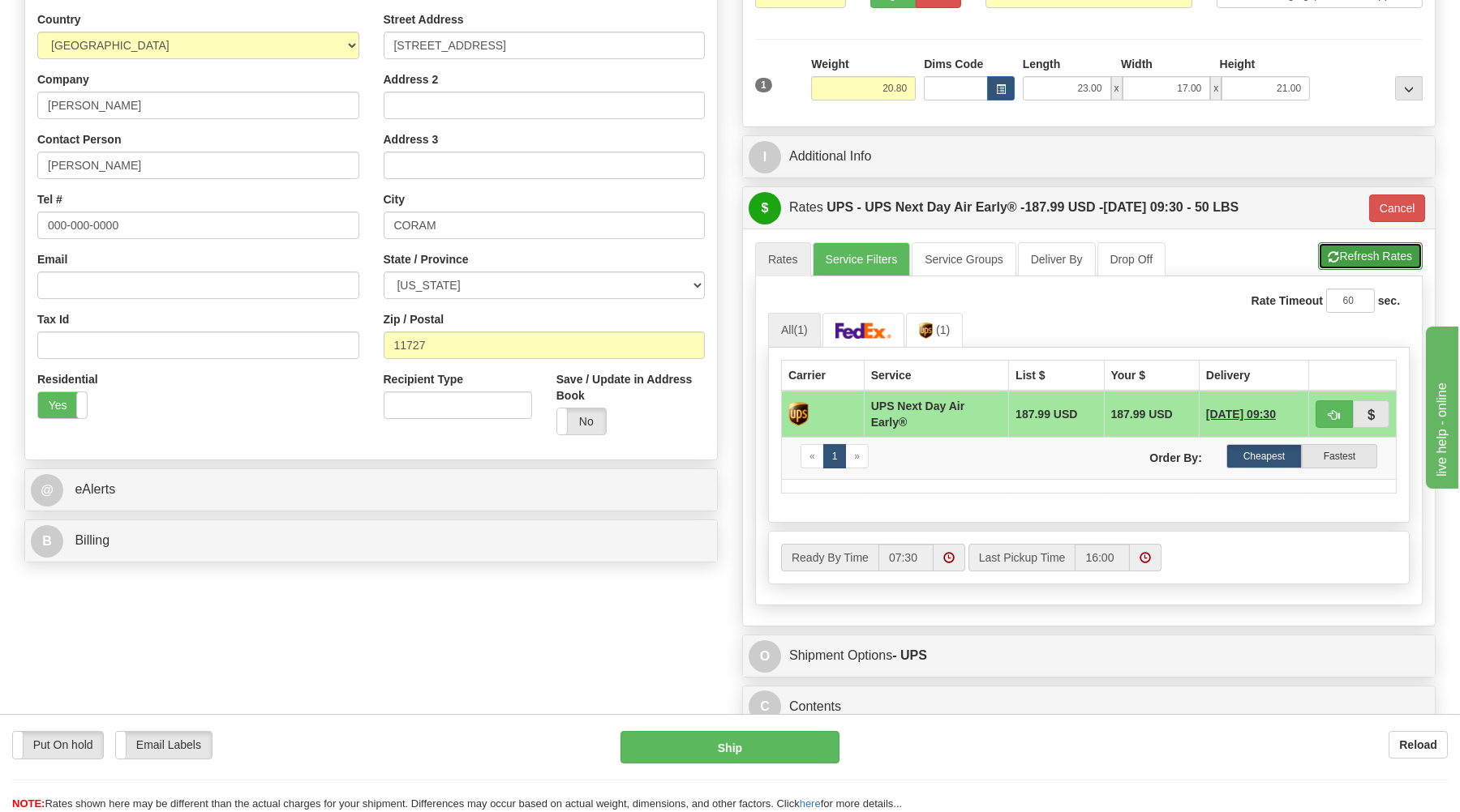
click at [1344, 253] on button "Refresh Rates" at bounding box center [1370, 256] width 105 height 27
type input "14"
click at [865, 334] on img at bounding box center [864, 330] width 57 height 16
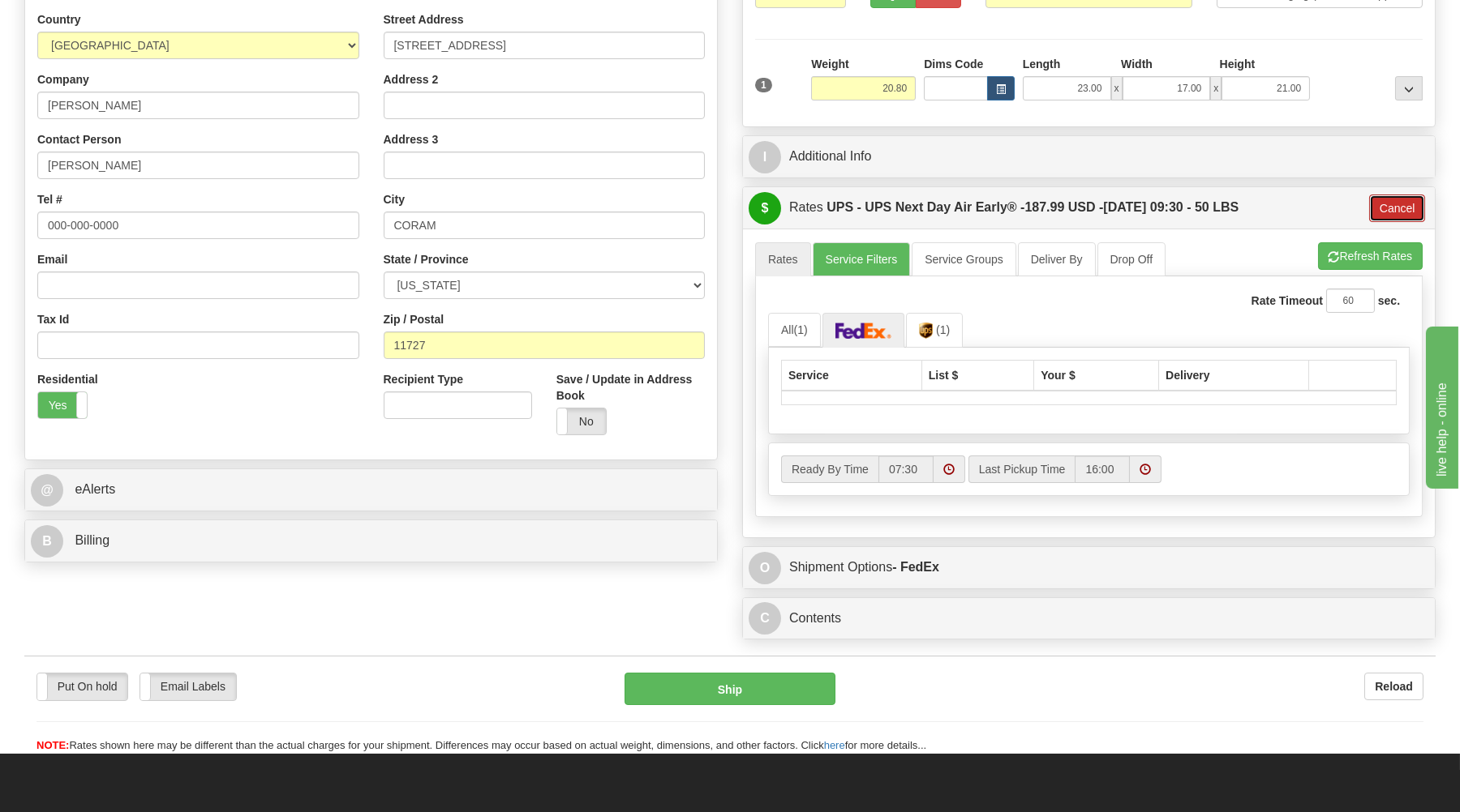
click at [1377, 203] on button "Cancel" at bounding box center [1397, 208] width 57 height 27
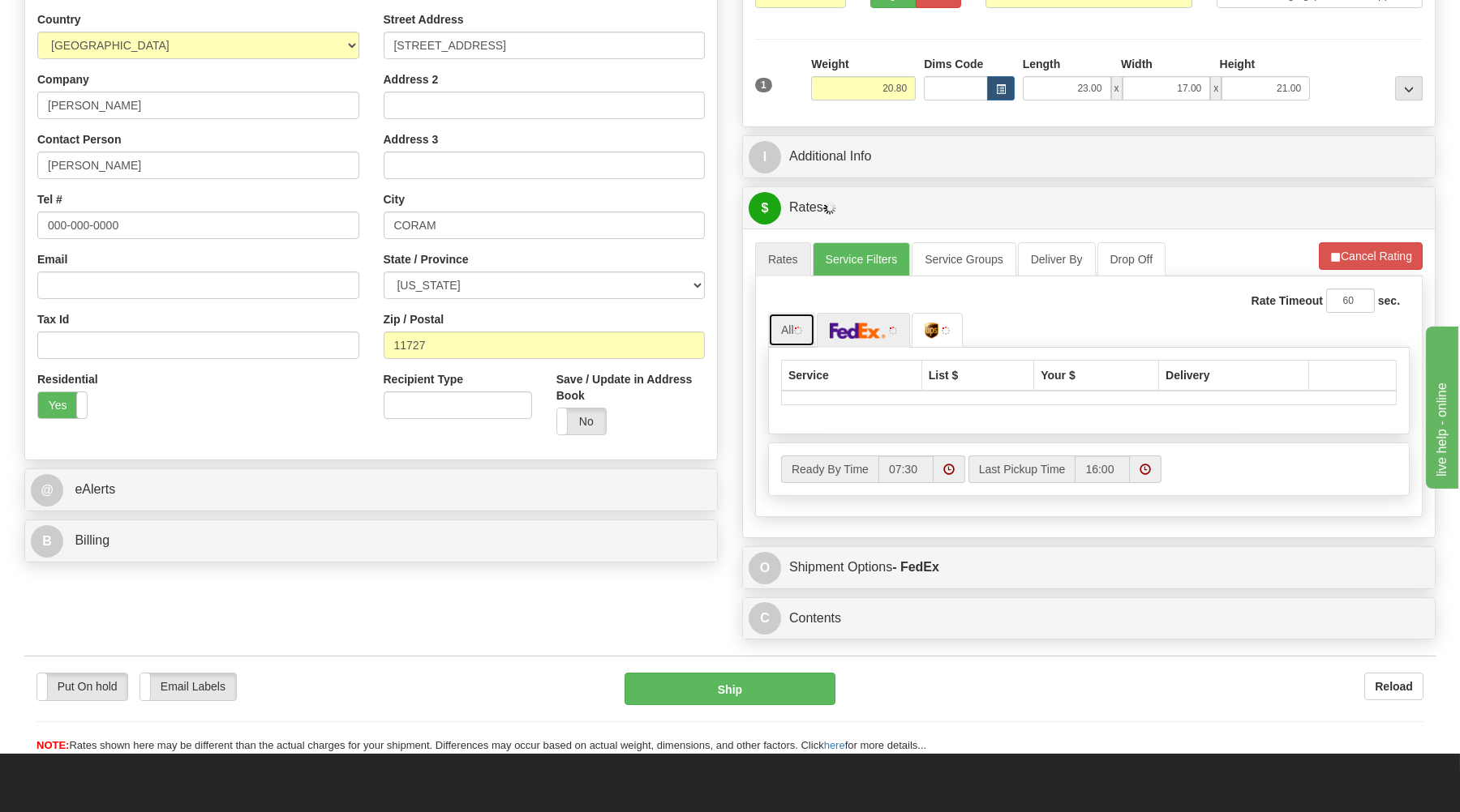
click at [797, 326] on link "All" at bounding box center [791, 330] width 47 height 34
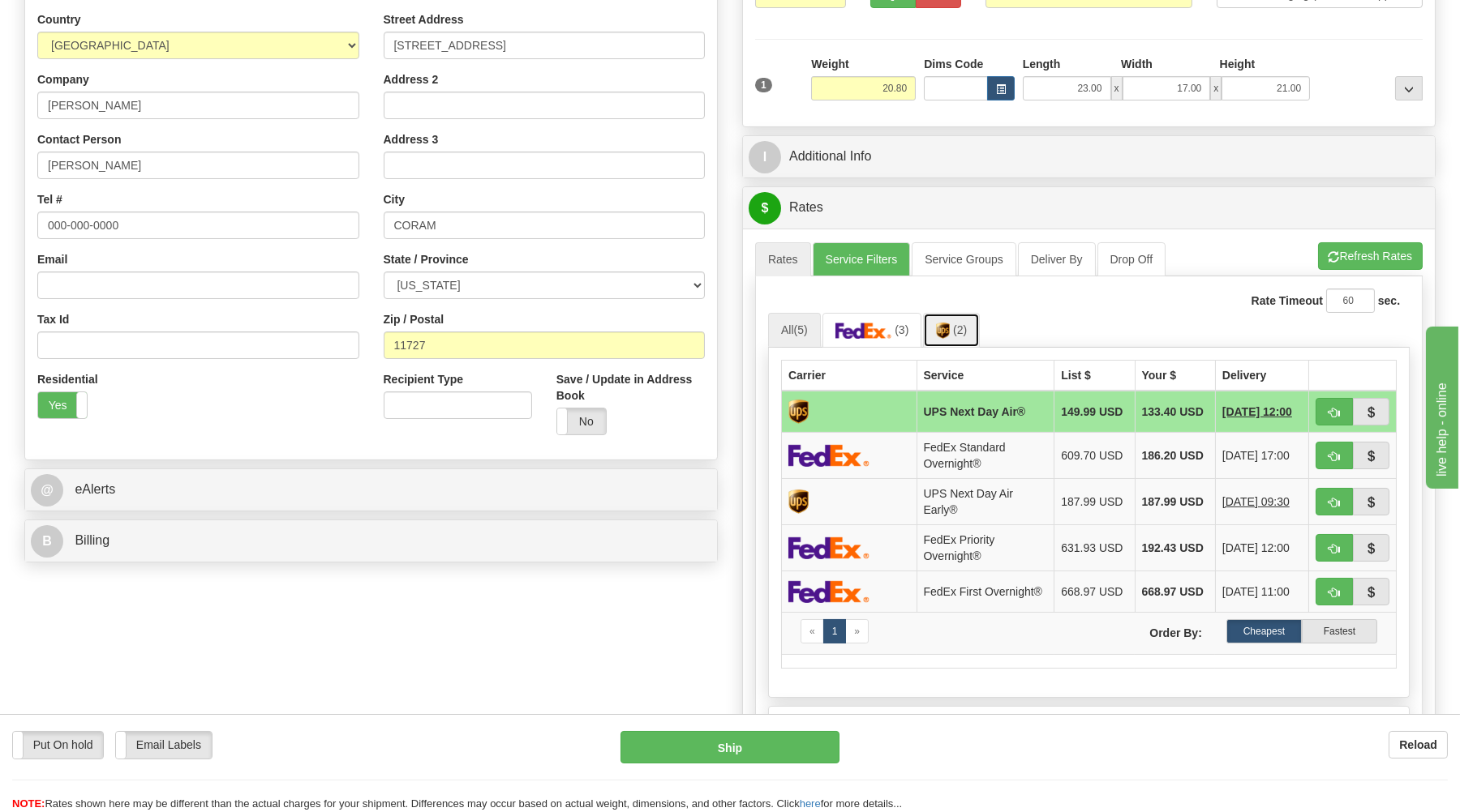
click at [962, 323] on link "(2)" at bounding box center [951, 330] width 57 height 35
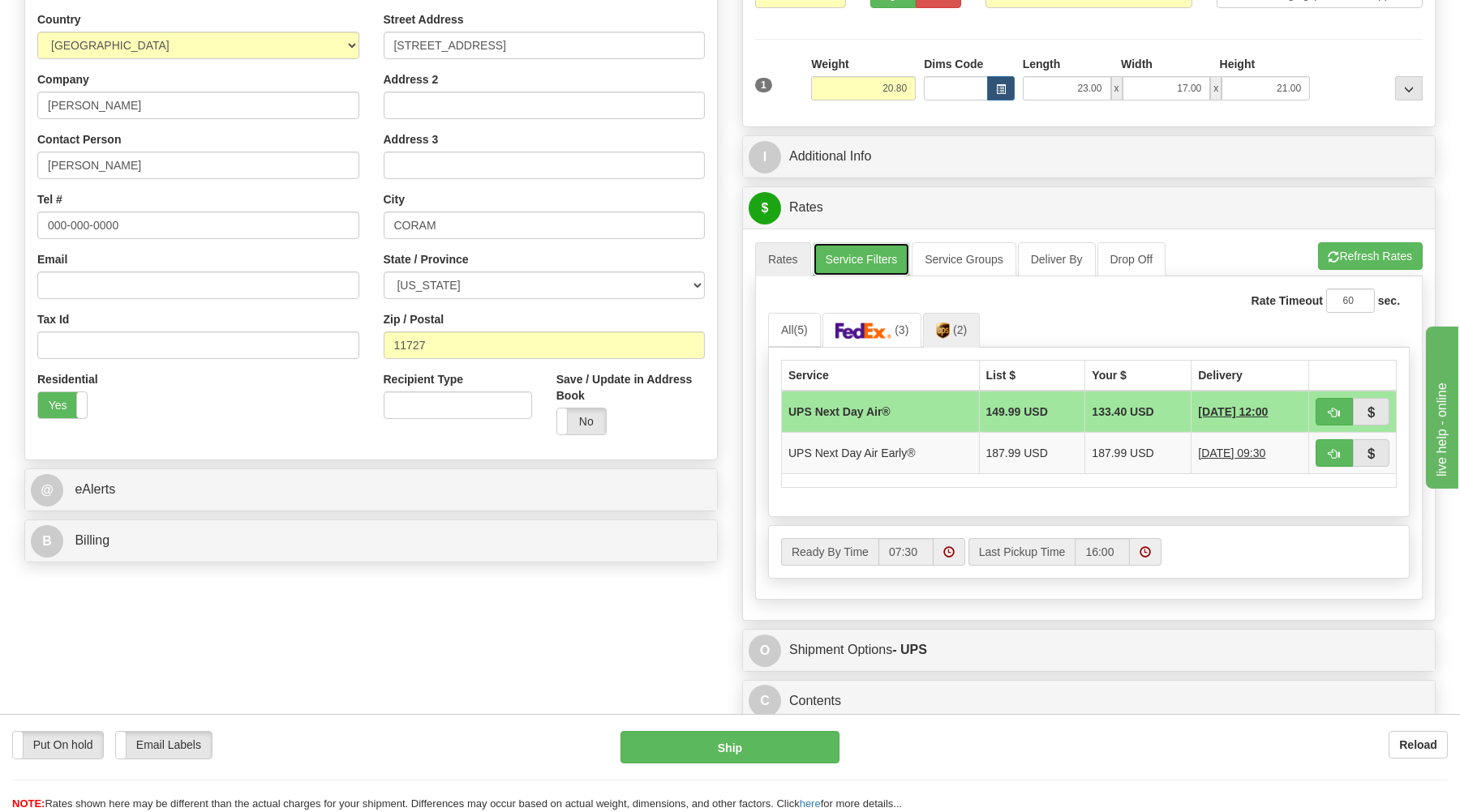
click at [856, 264] on link "Service Filters" at bounding box center [861, 260] width 98 height 34
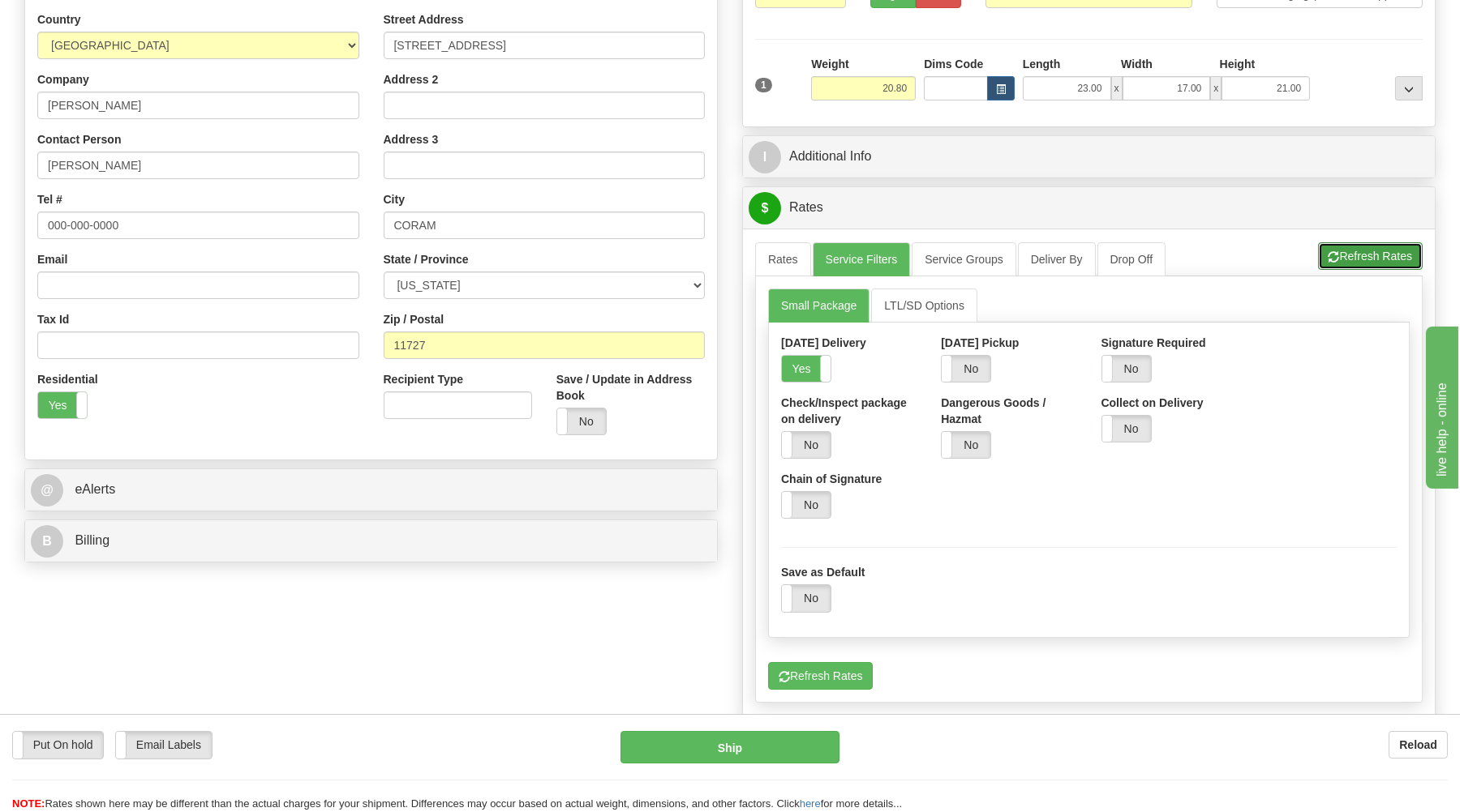
click at [1380, 250] on button "Refresh Rates" at bounding box center [1370, 256] width 105 height 27
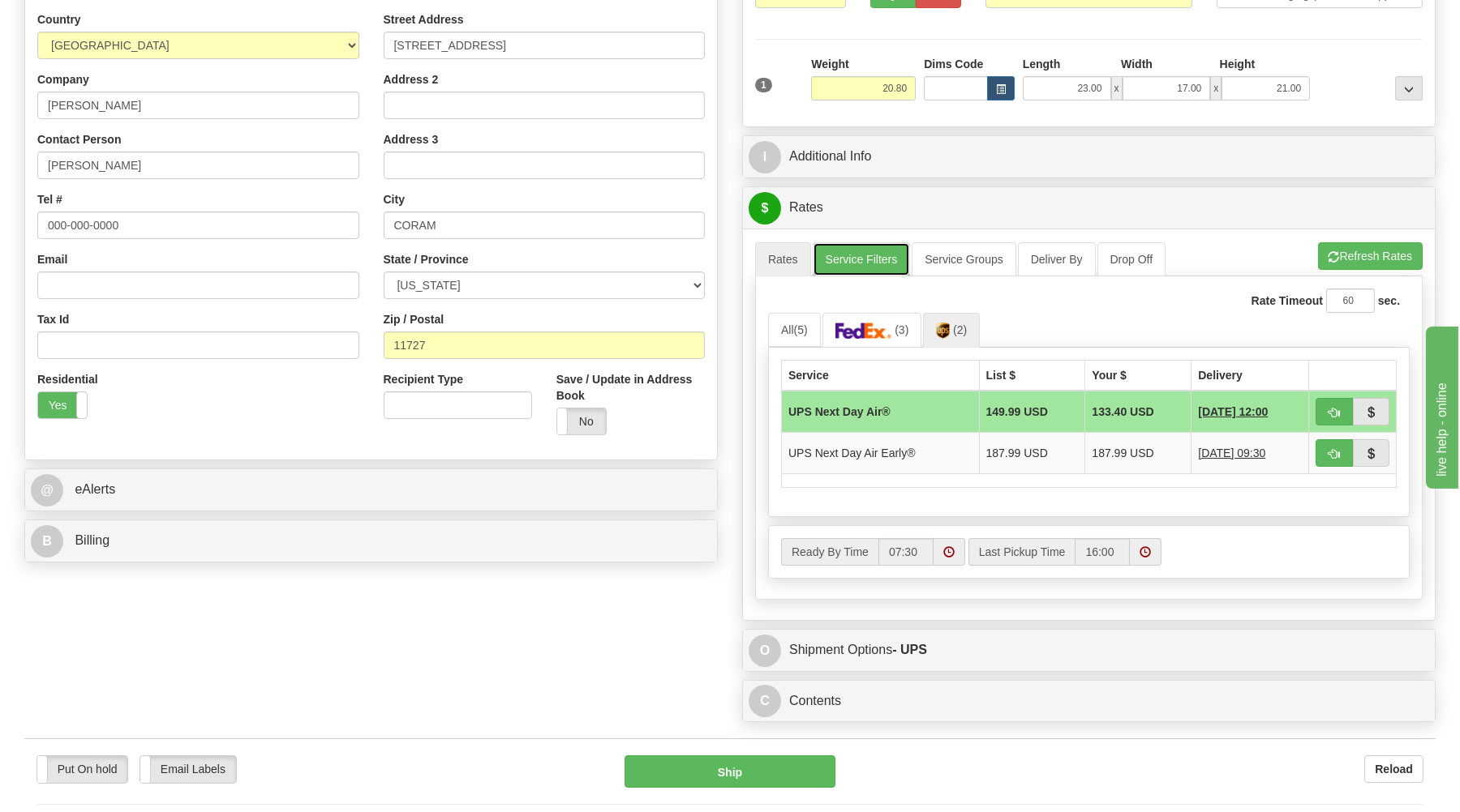
click at [867, 257] on link "Service Filters" at bounding box center [861, 260] width 98 height 34
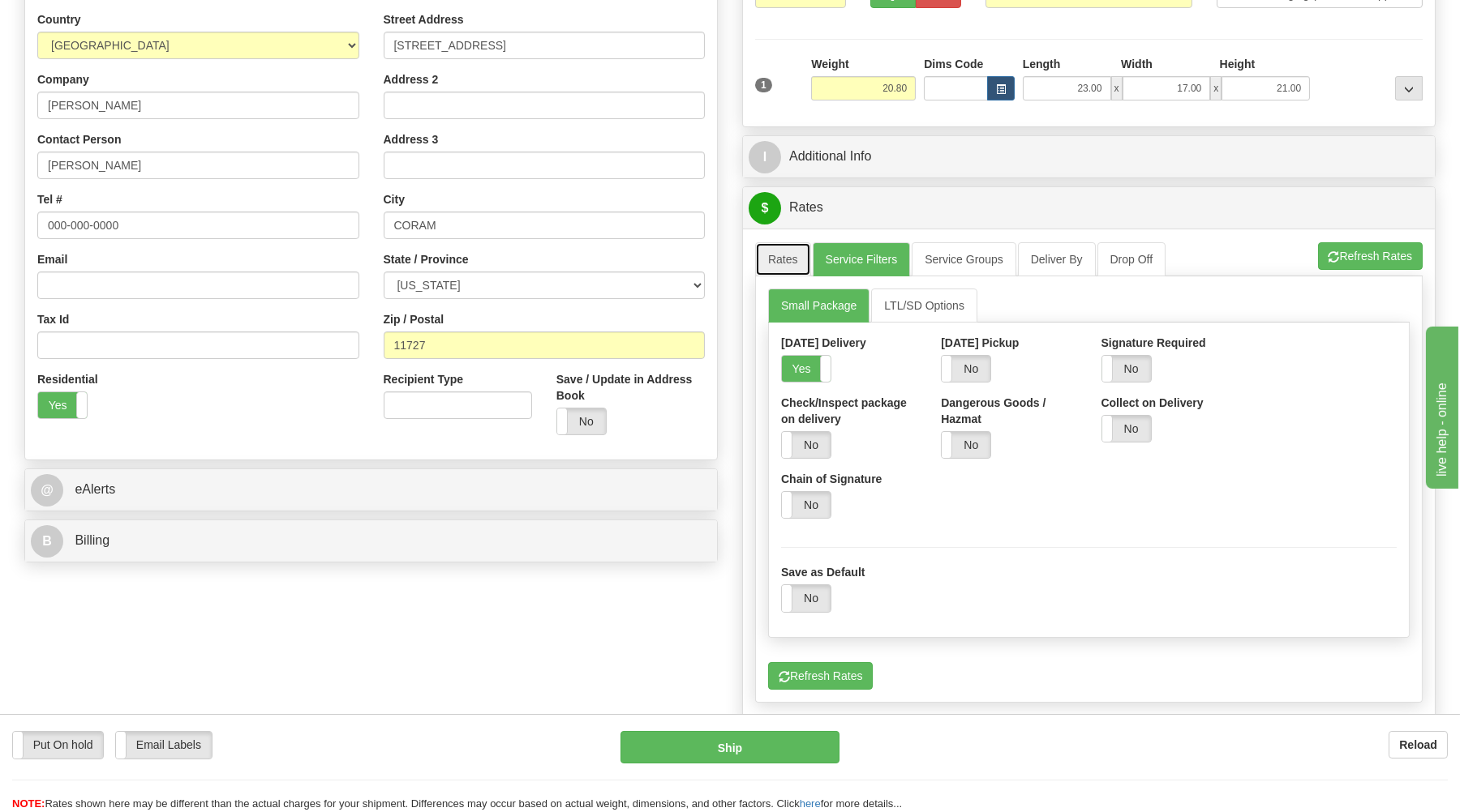
click at [770, 258] on link "Rates" at bounding box center [782, 260] width 56 height 34
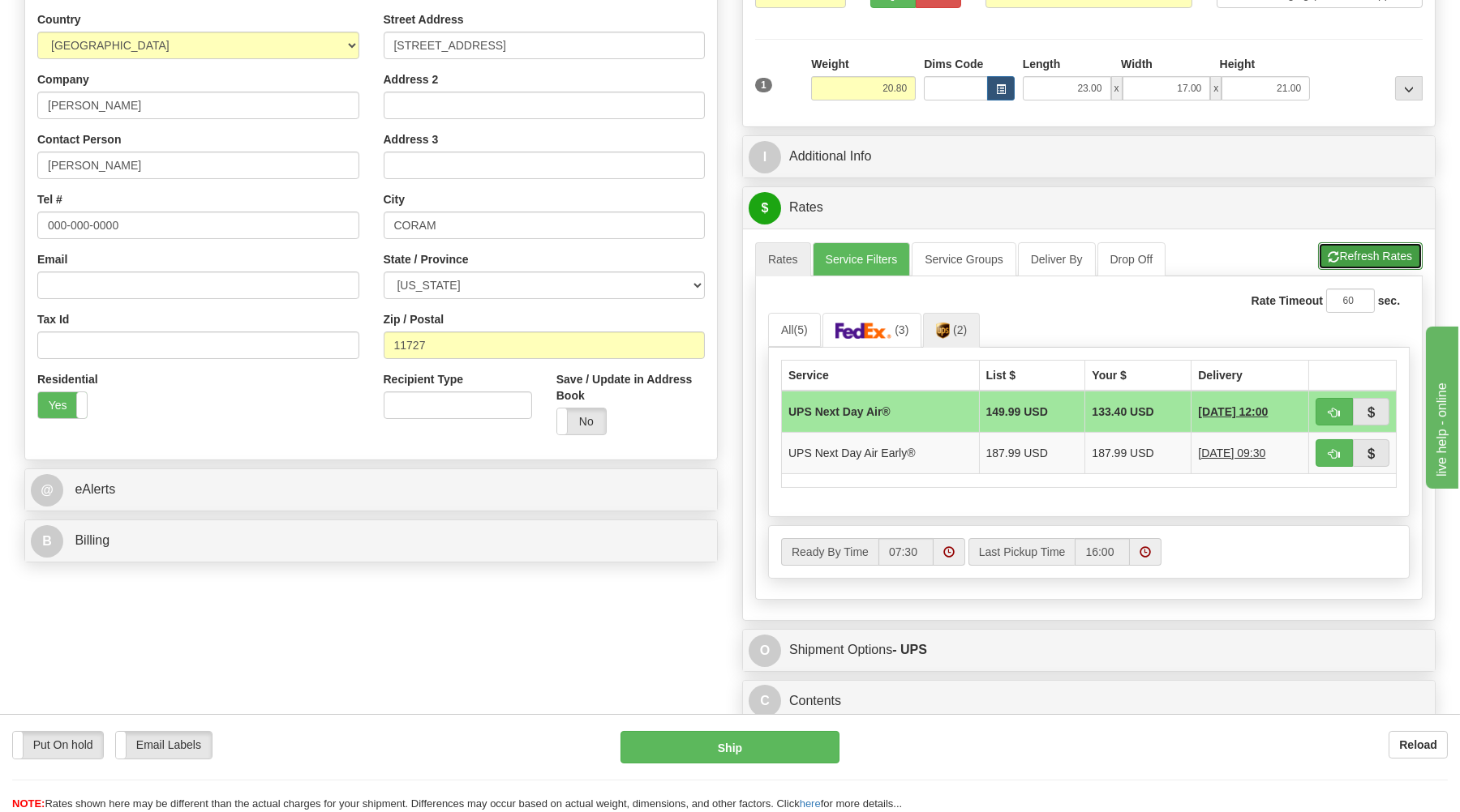
click at [1382, 250] on button "Refresh Rates" at bounding box center [1370, 256] width 105 height 27
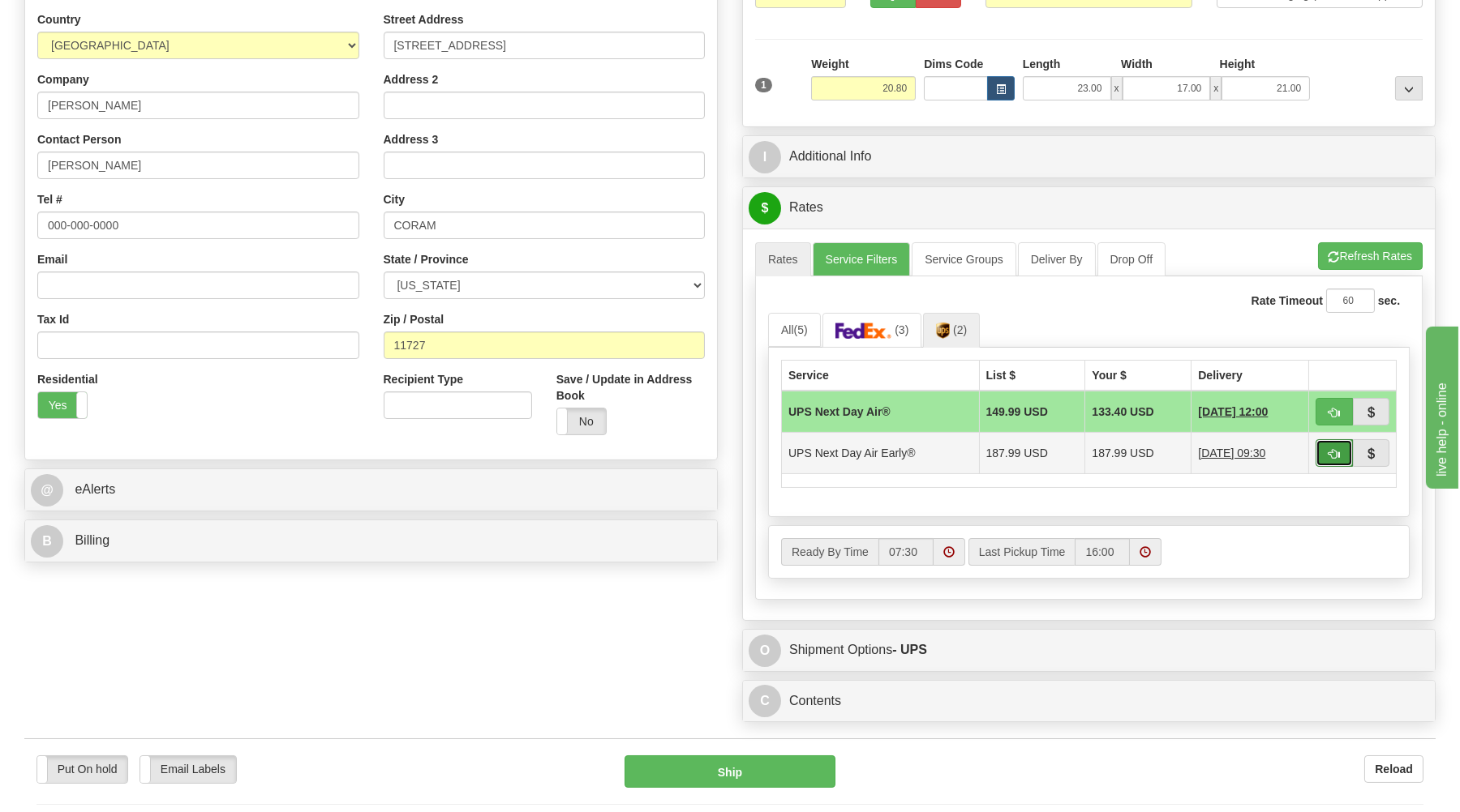
click at [1334, 448] on button "button" at bounding box center [1334, 453] width 37 height 27
type input "14"
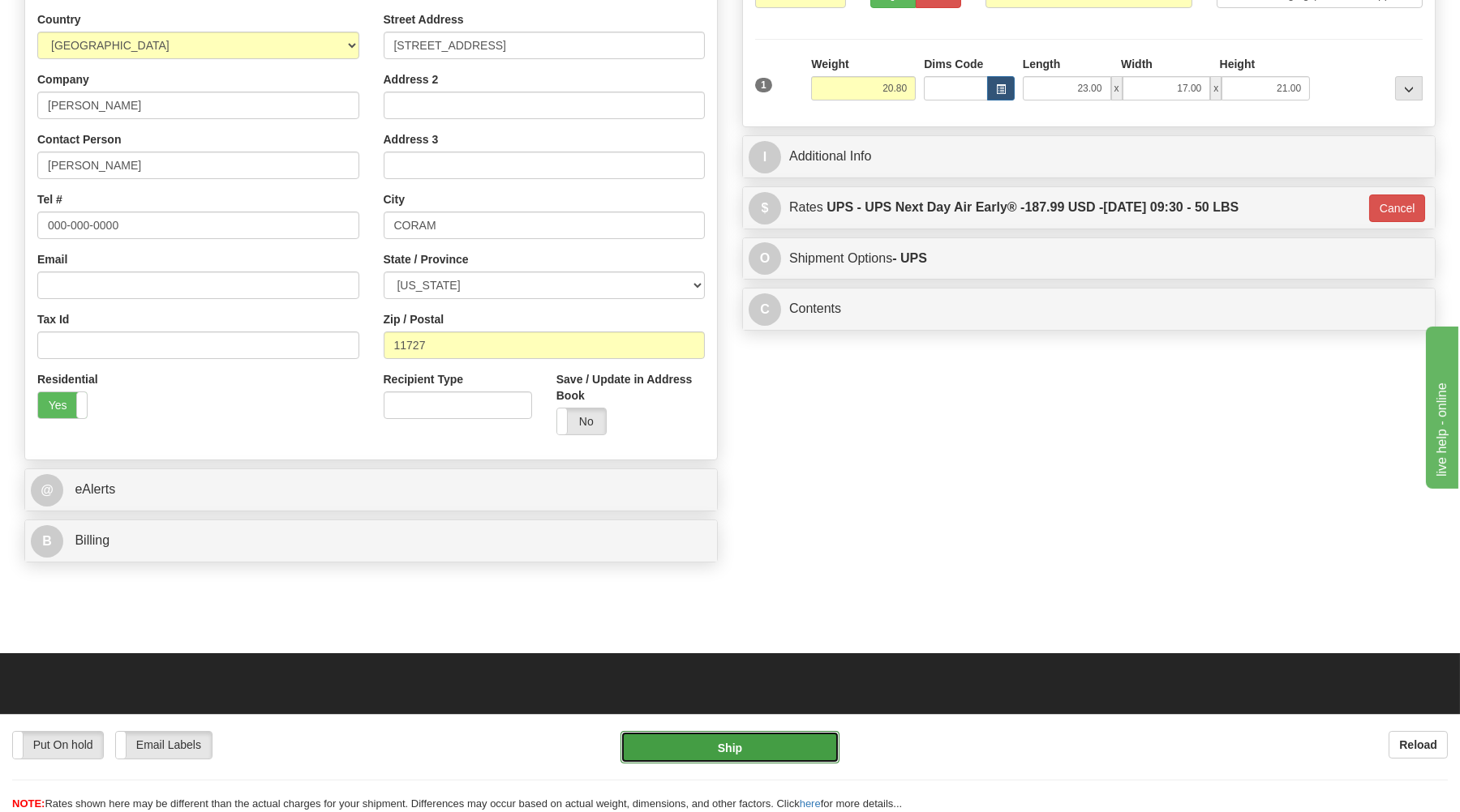
click at [722, 738] on button "Ship" at bounding box center [729, 748] width 219 height 33
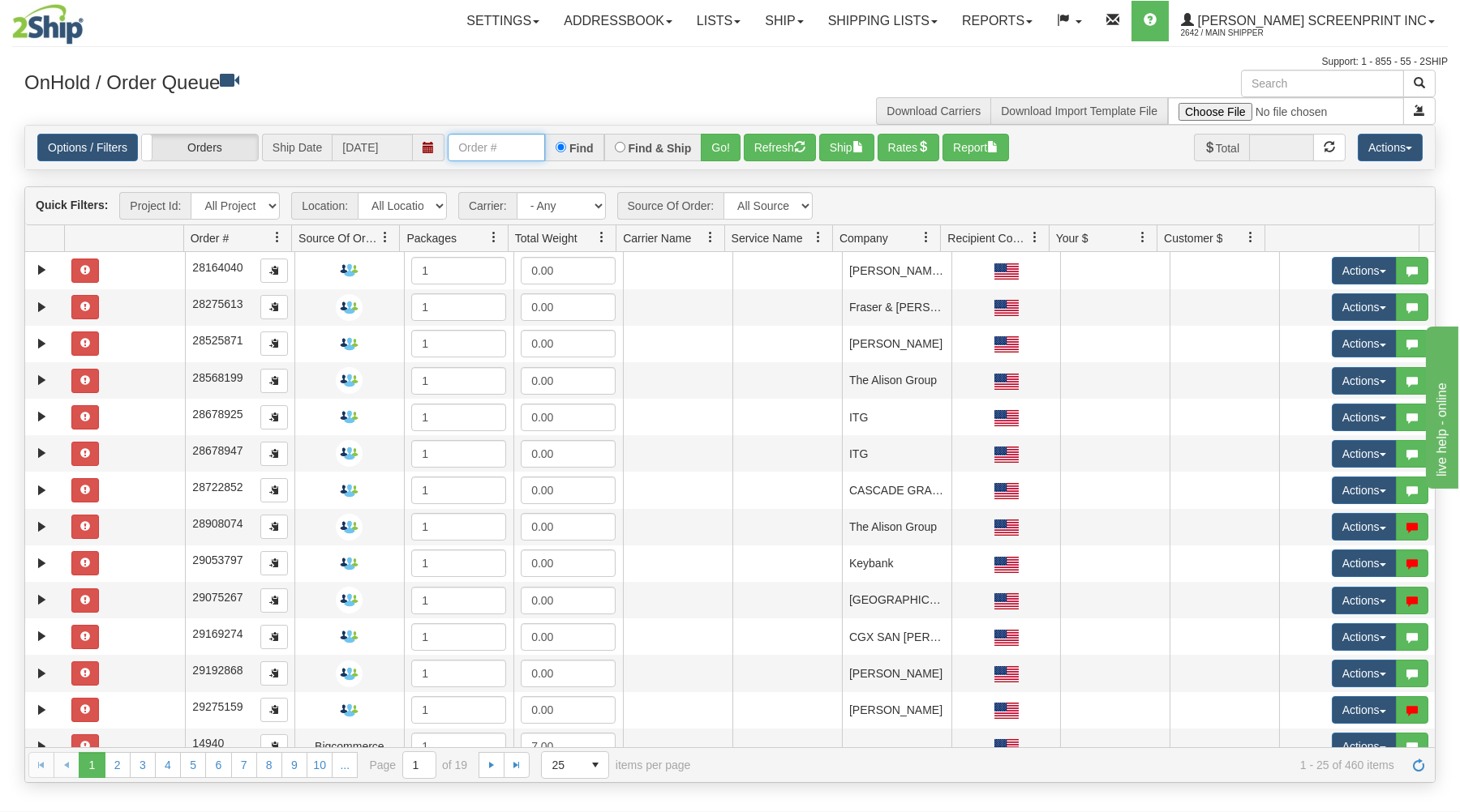
click at [482, 151] on input "text" at bounding box center [496, 147] width 97 height 27
type input "16927"
click at [734, 141] on button "Go!" at bounding box center [721, 147] width 39 height 27
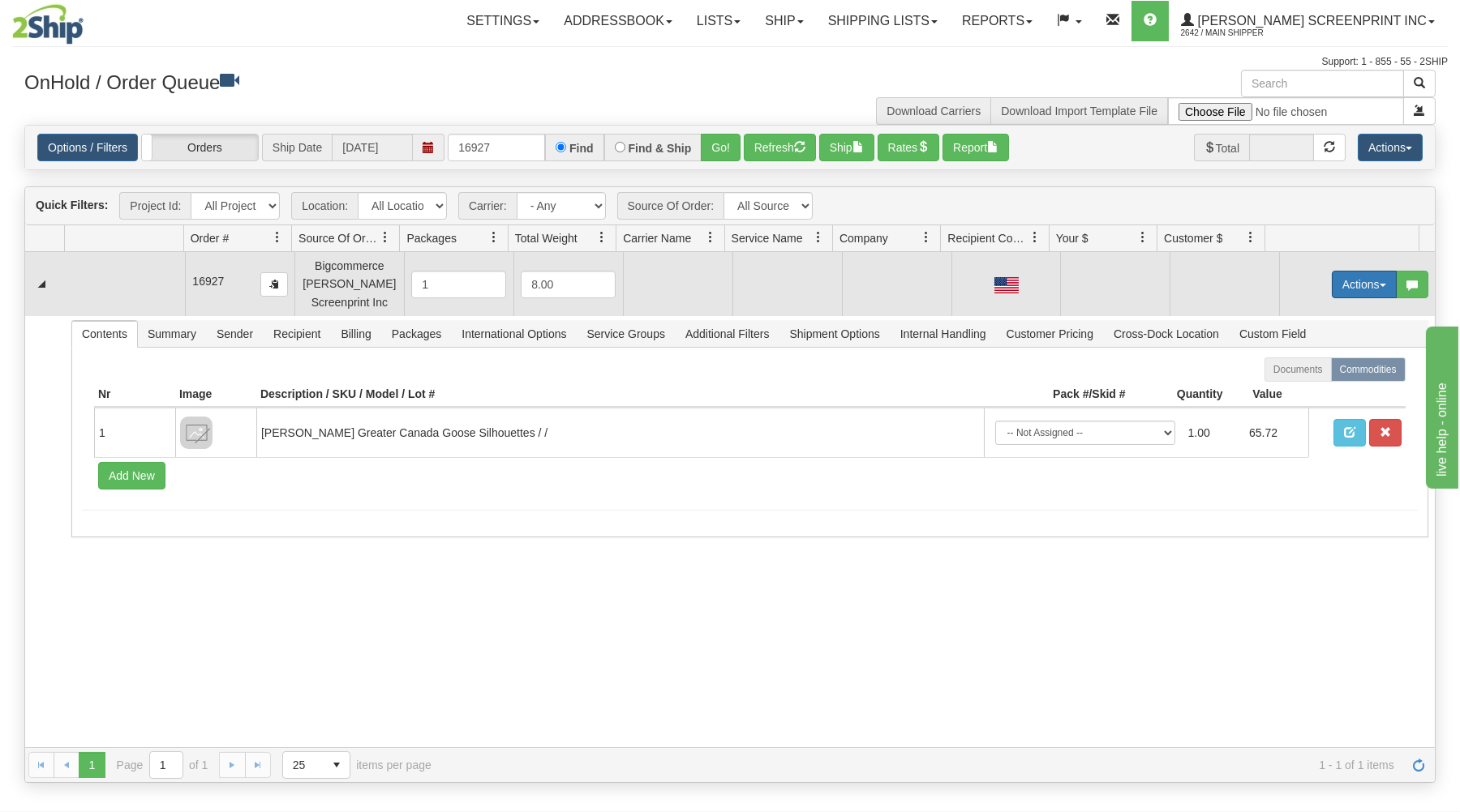
click at [1341, 281] on button "Actions" at bounding box center [1364, 285] width 65 height 27
click at [1311, 313] on link "Open" at bounding box center [1330, 315] width 130 height 21
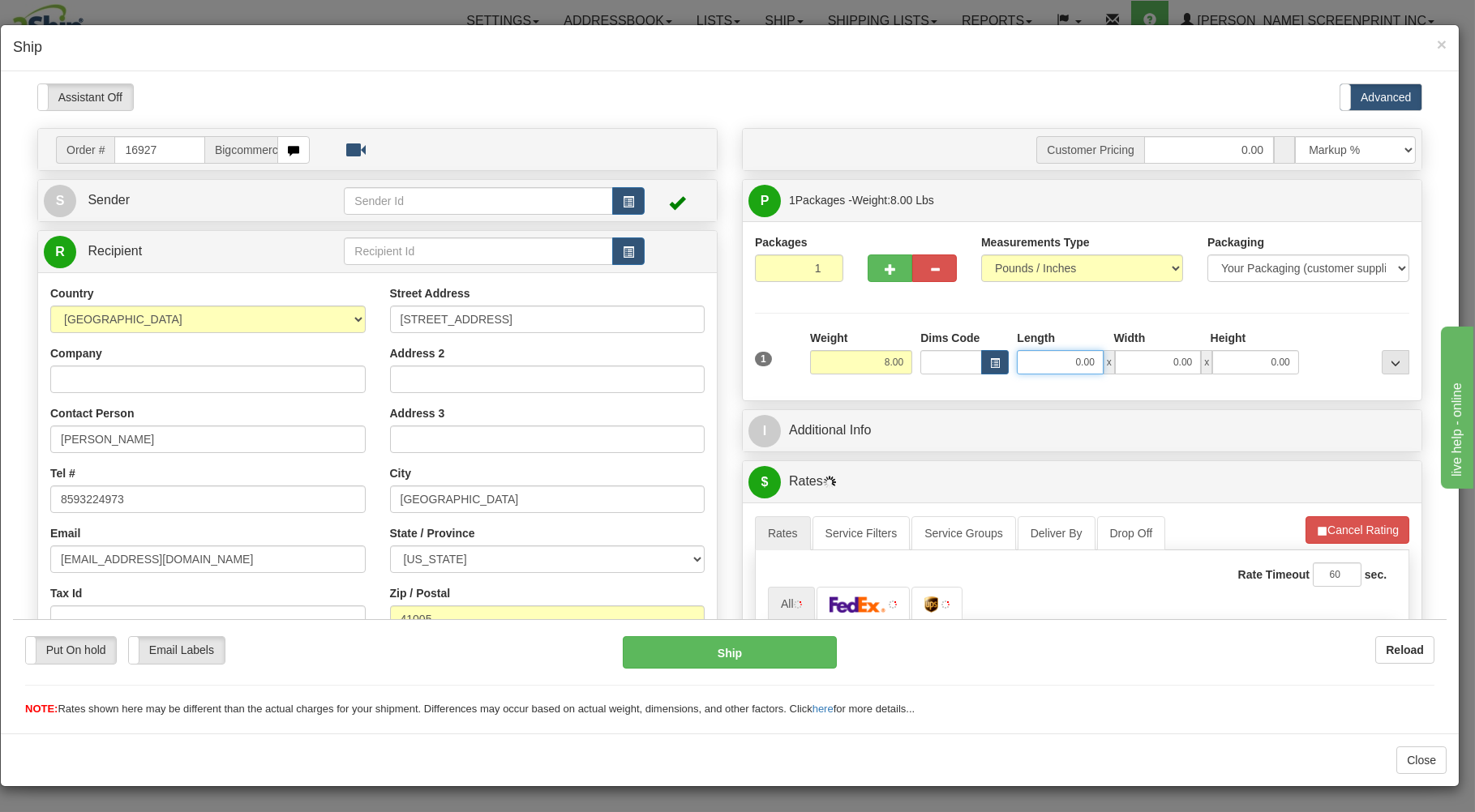
type input "6.15"
drag, startPoint x: 1044, startPoint y: 369, endPoint x: 972, endPoint y: 351, distance: 74.2
click at [1044, 370] on input "0.00" at bounding box center [1060, 361] width 86 height 24
type input "29.00"
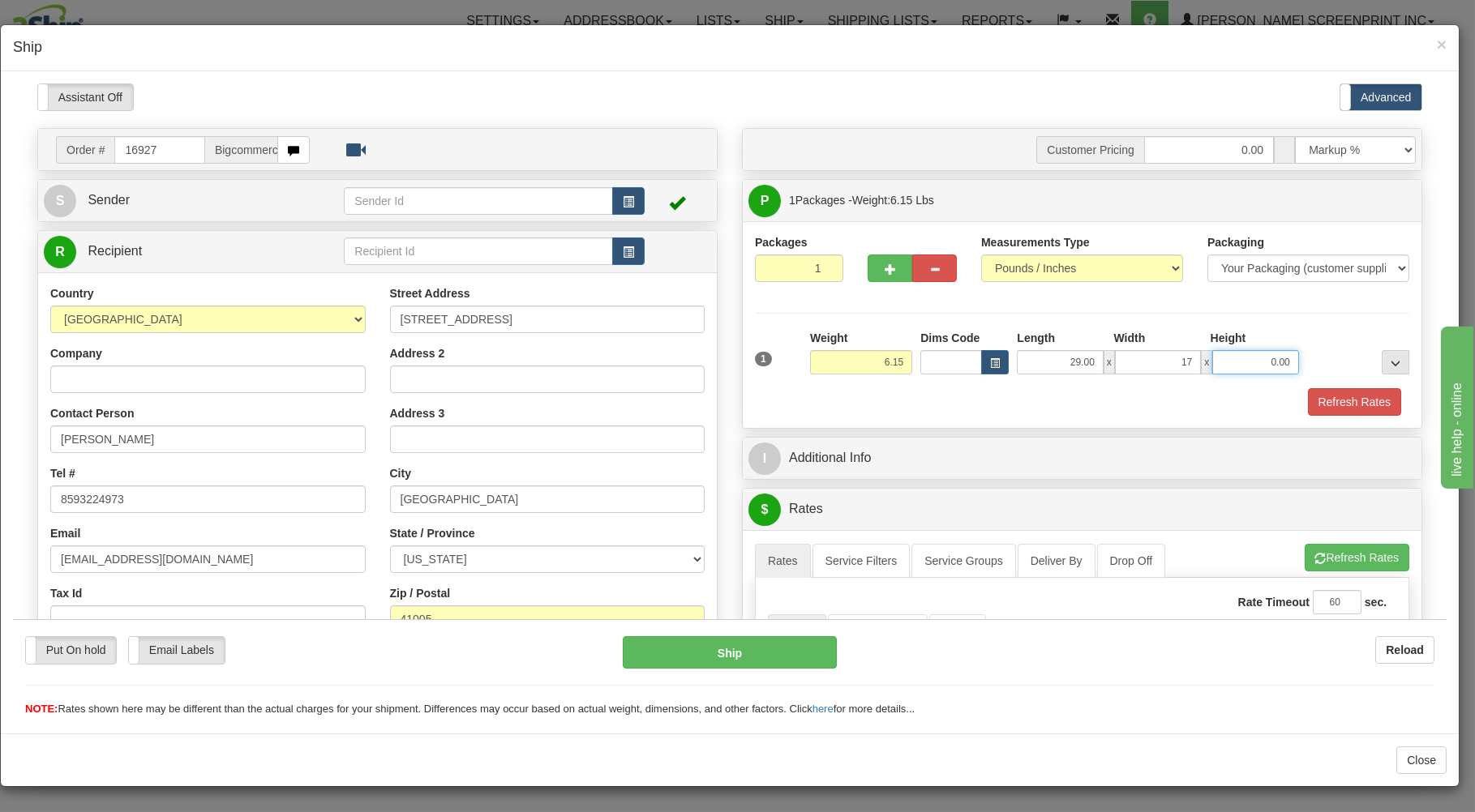
type input "17.00"
type input "4.00"
type input "6.15"
click at [818, 409] on div "Refresh Rates" at bounding box center [1081, 401] width 662 height 27
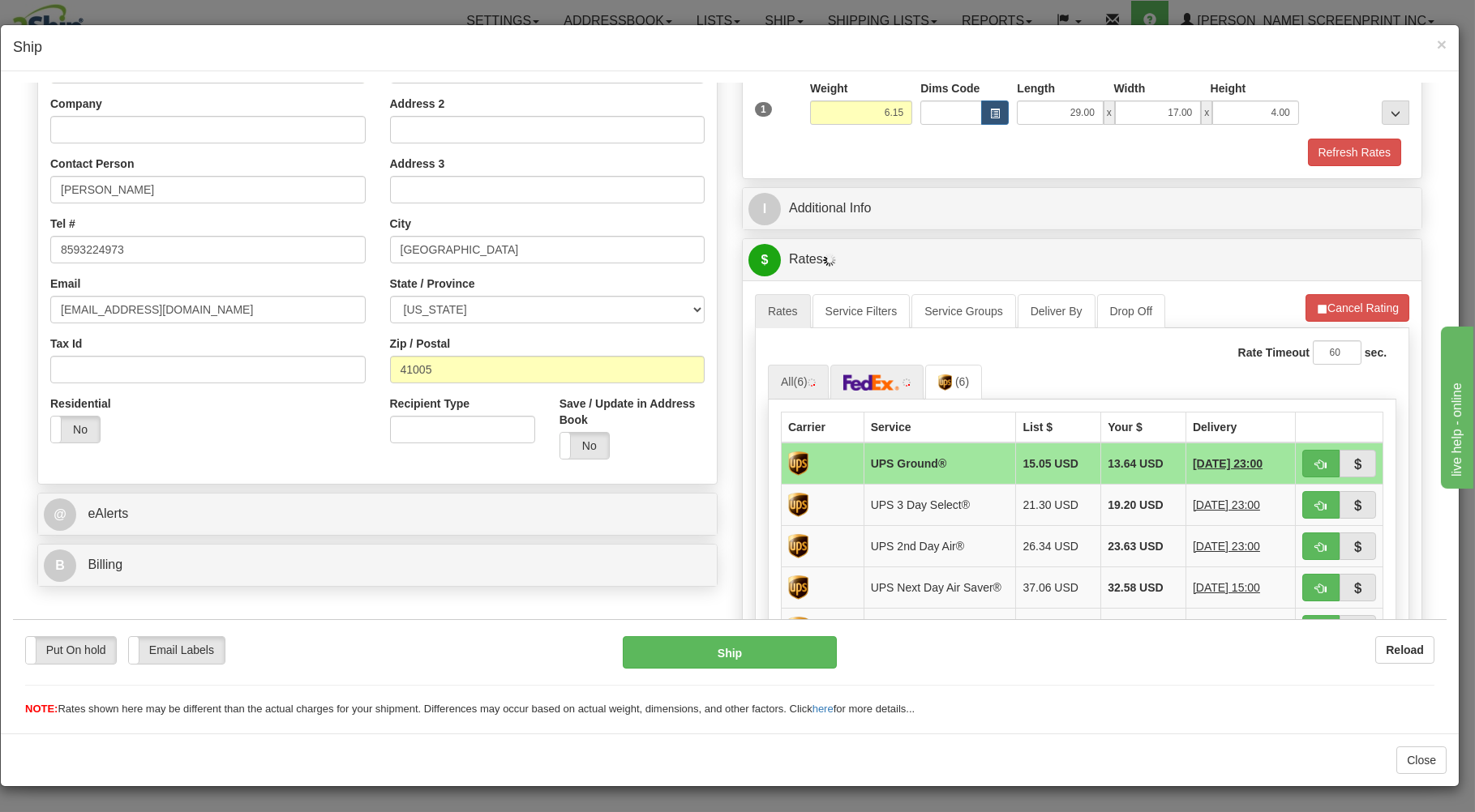
scroll to position [260, 0]
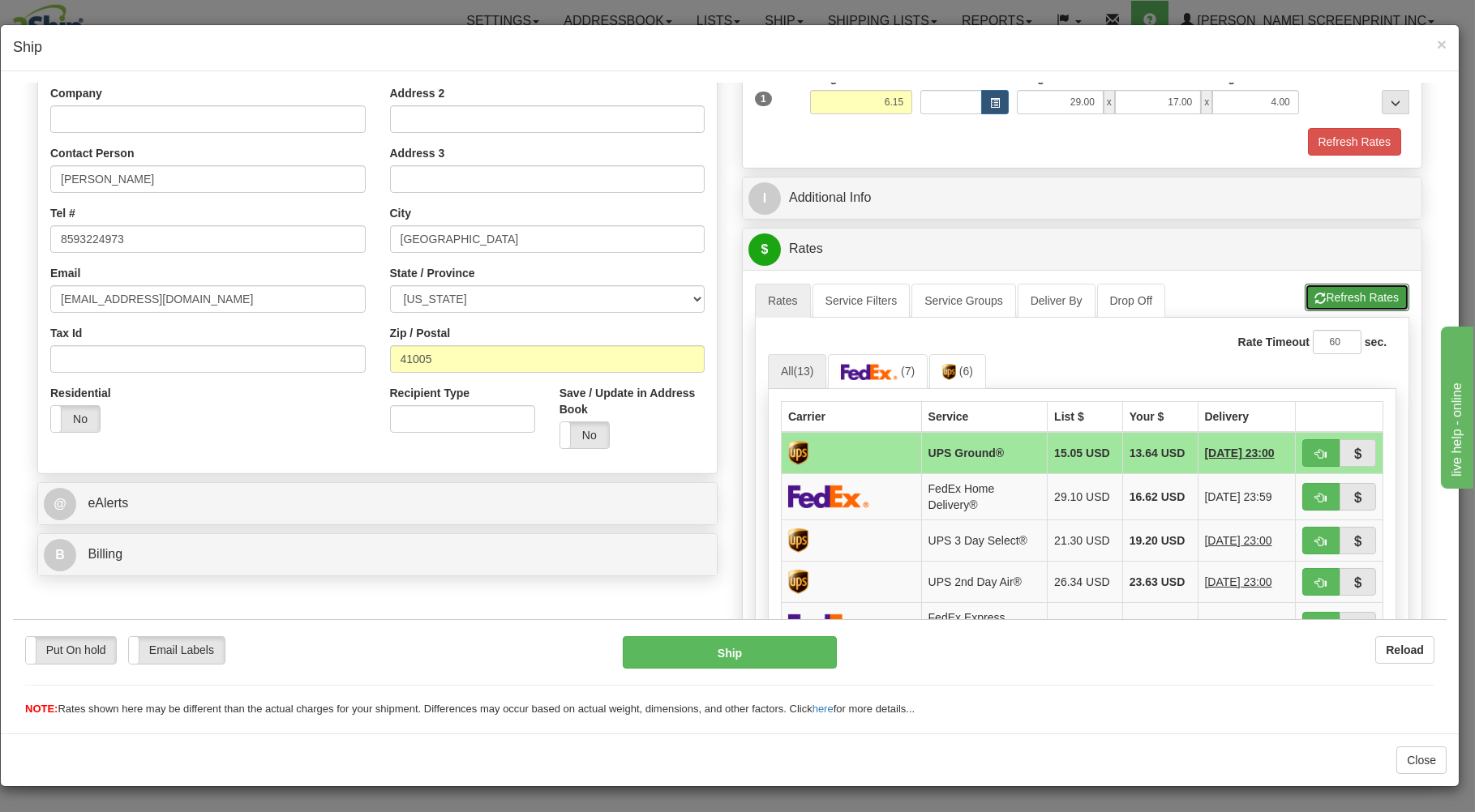
drag, startPoint x: 1336, startPoint y: 293, endPoint x: 1160, endPoint y: 380, distance: 196.3
click at [1334, 298] on button "Refresh Rates" at bounding box center [1357, 297] width 105 height 27
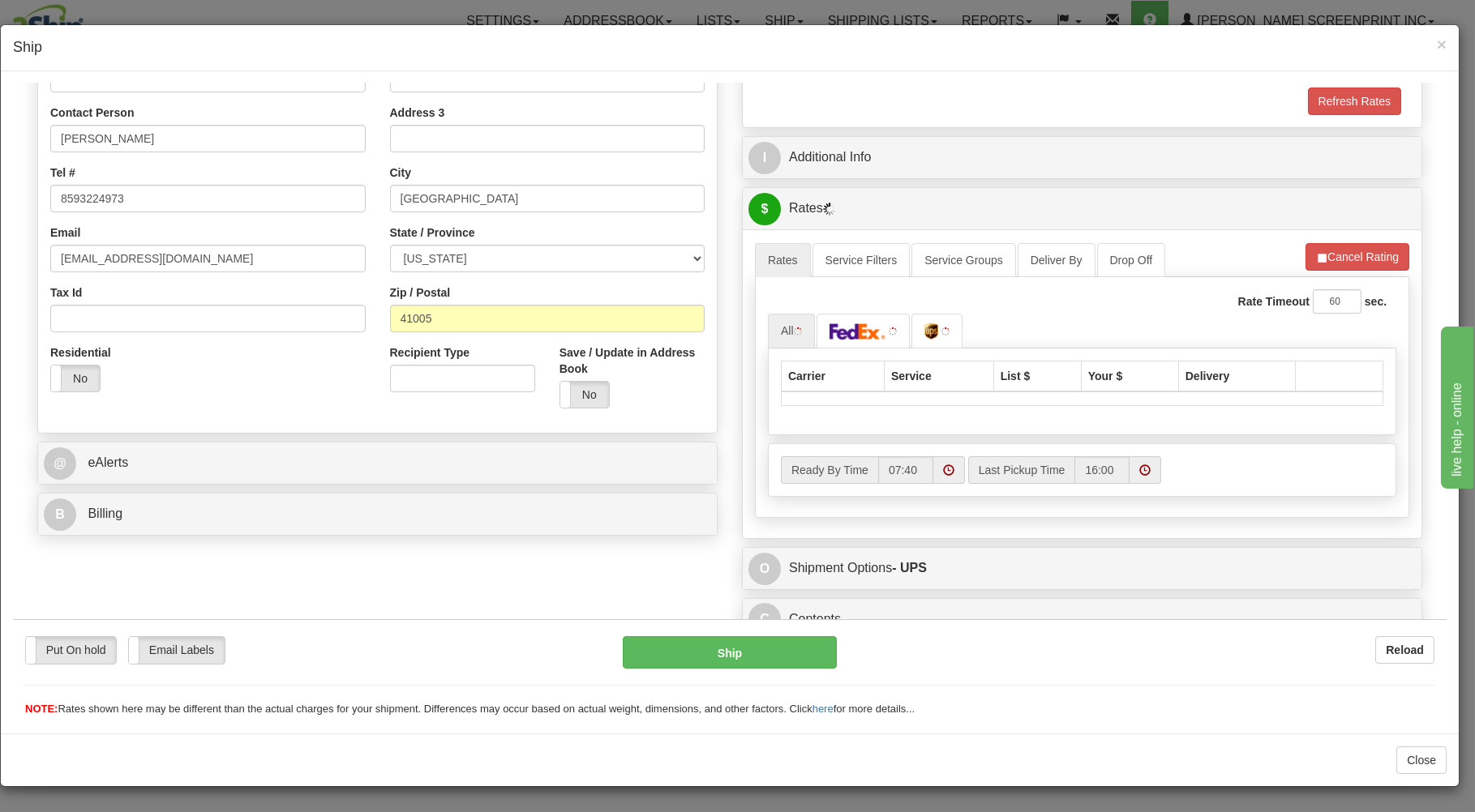
scroll to position [320, 0]
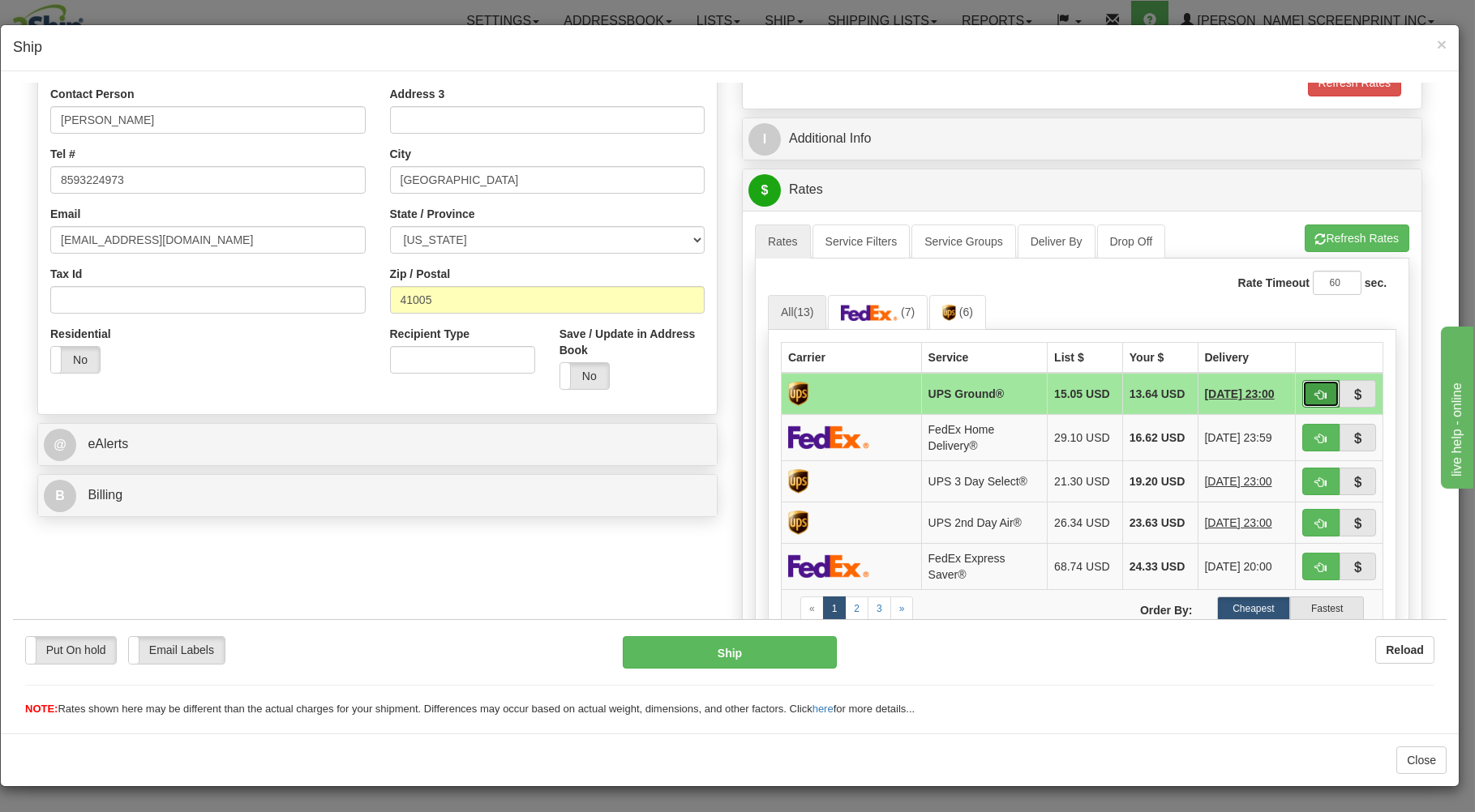
click at [1302, 386] on button "button" at bounding box center [1320, 393] width 37 height 27
type input "03"
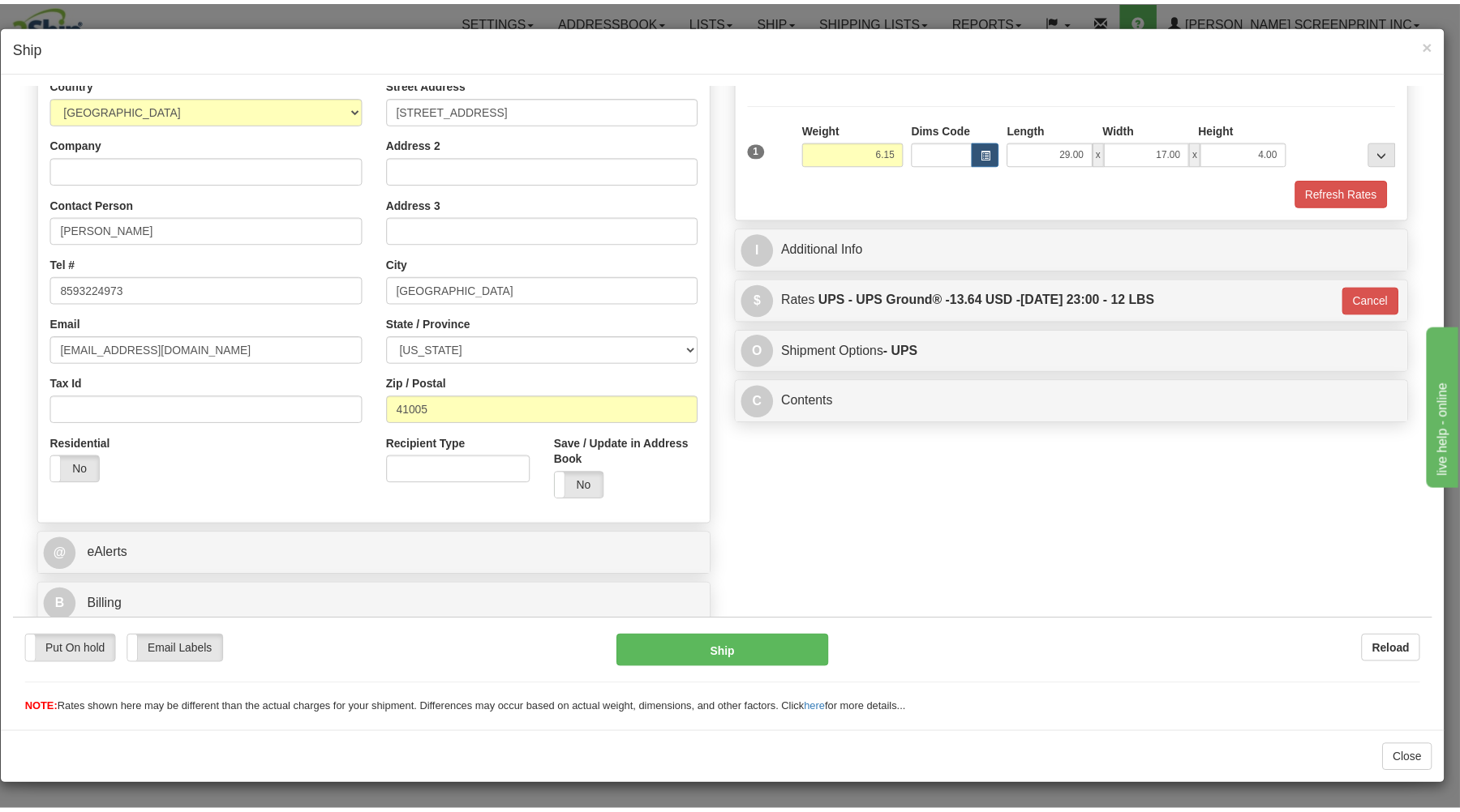
scroll to position [214, 0]
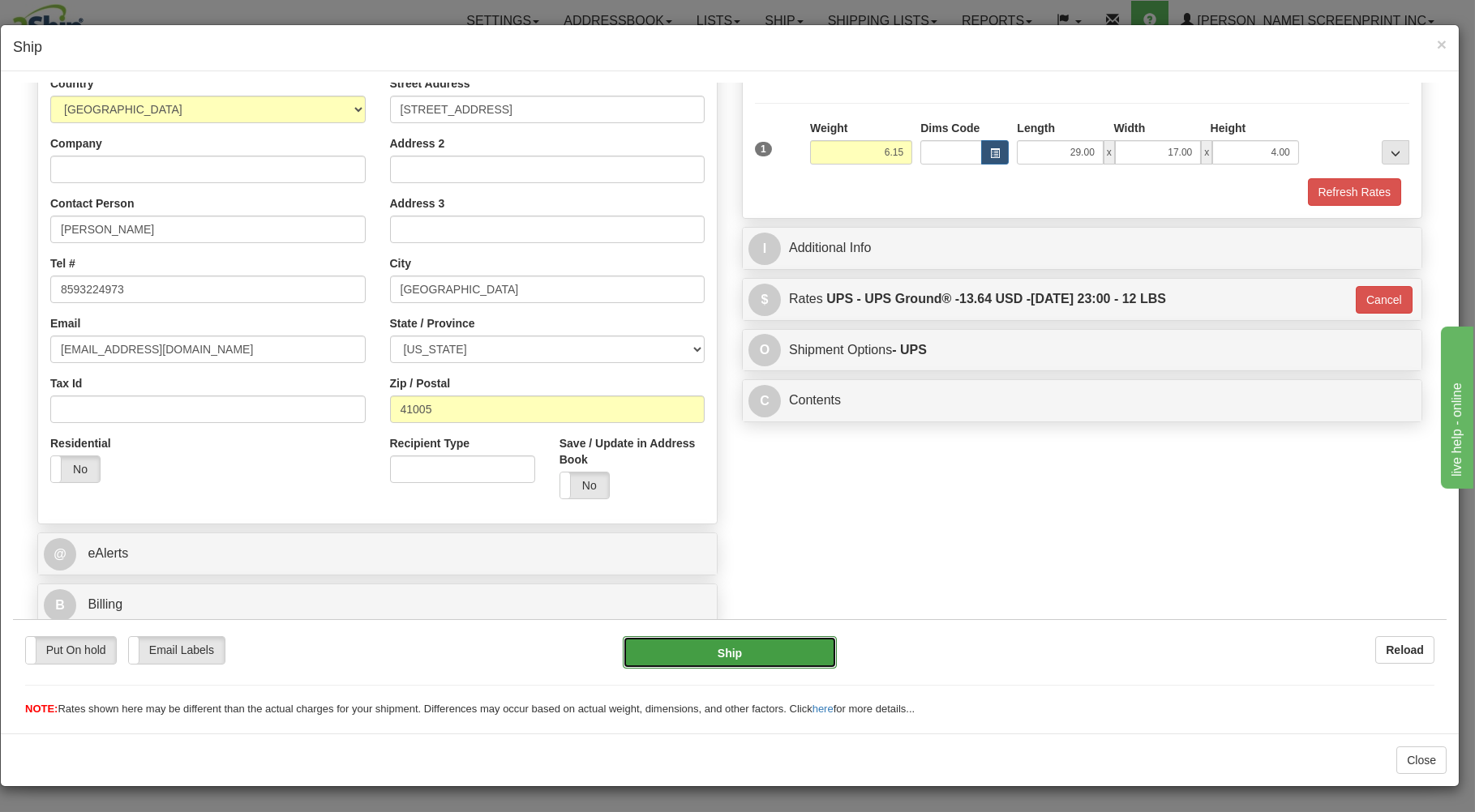
click at [751, 647] on button "Ship" at bounding box center [730, 652] width 215 height 33
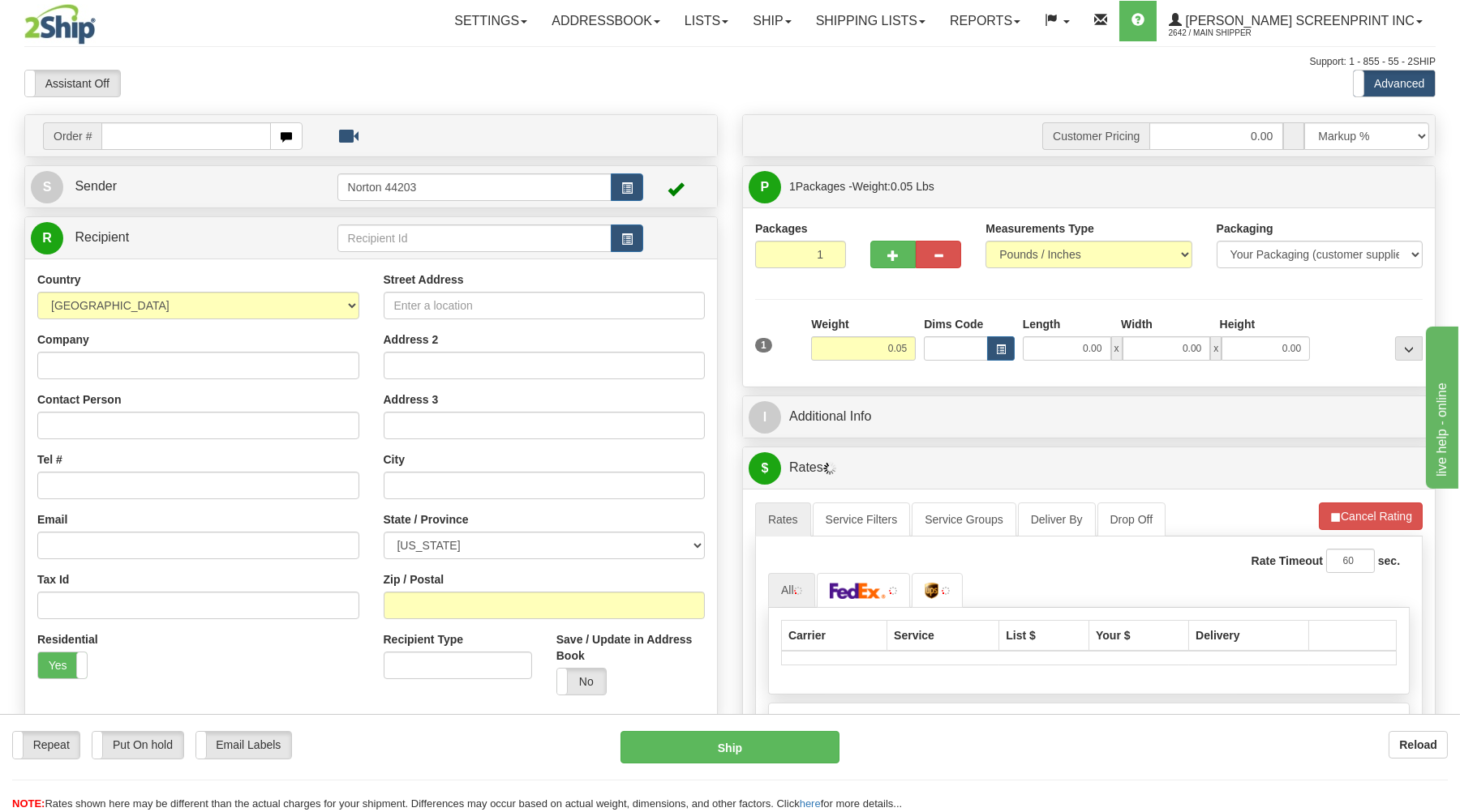
type input "0.00"
